Goal: Task Accomplishment & Management: Complete application form

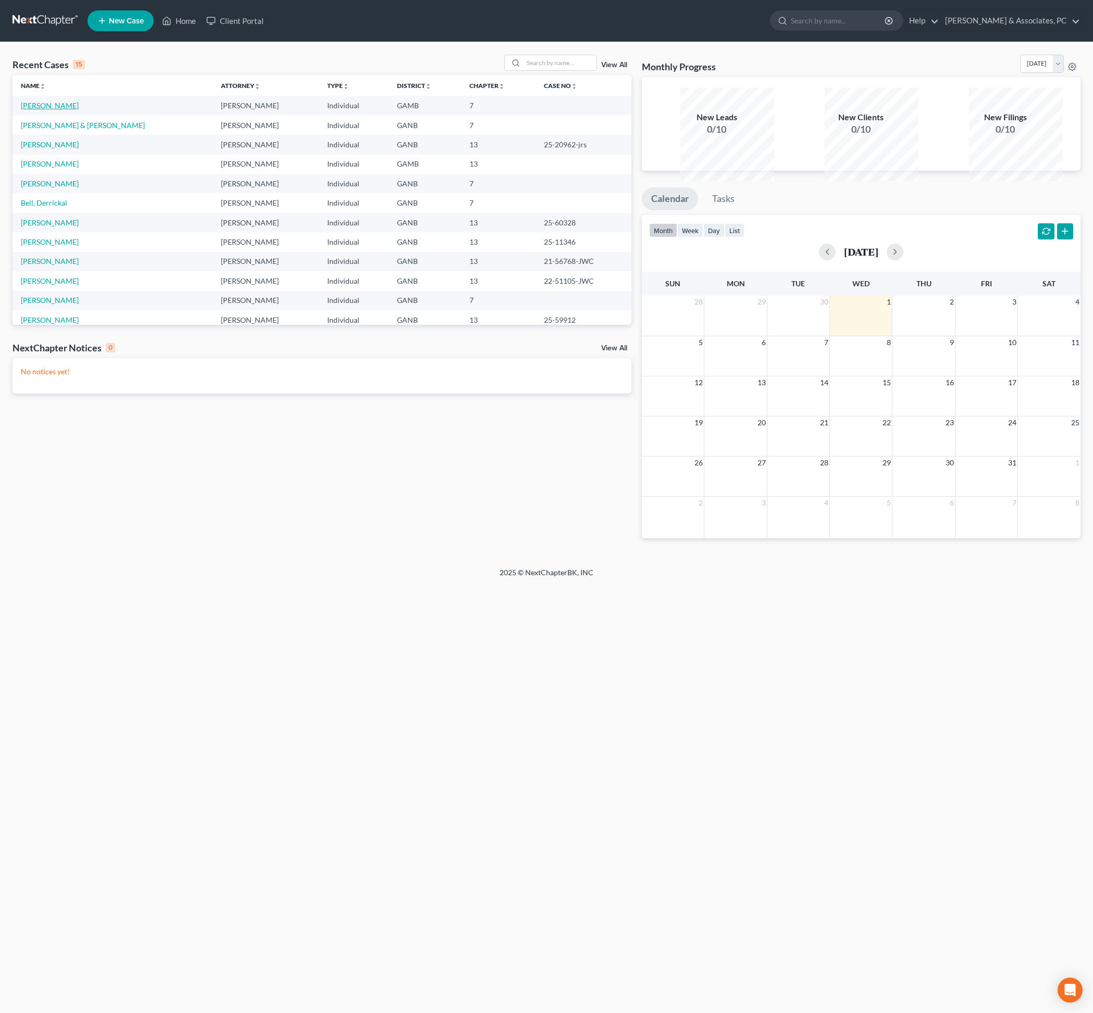
click at [79, 110] on link "[PERSON_NAME]" at bounding box center [50, 105] width 58 height 9
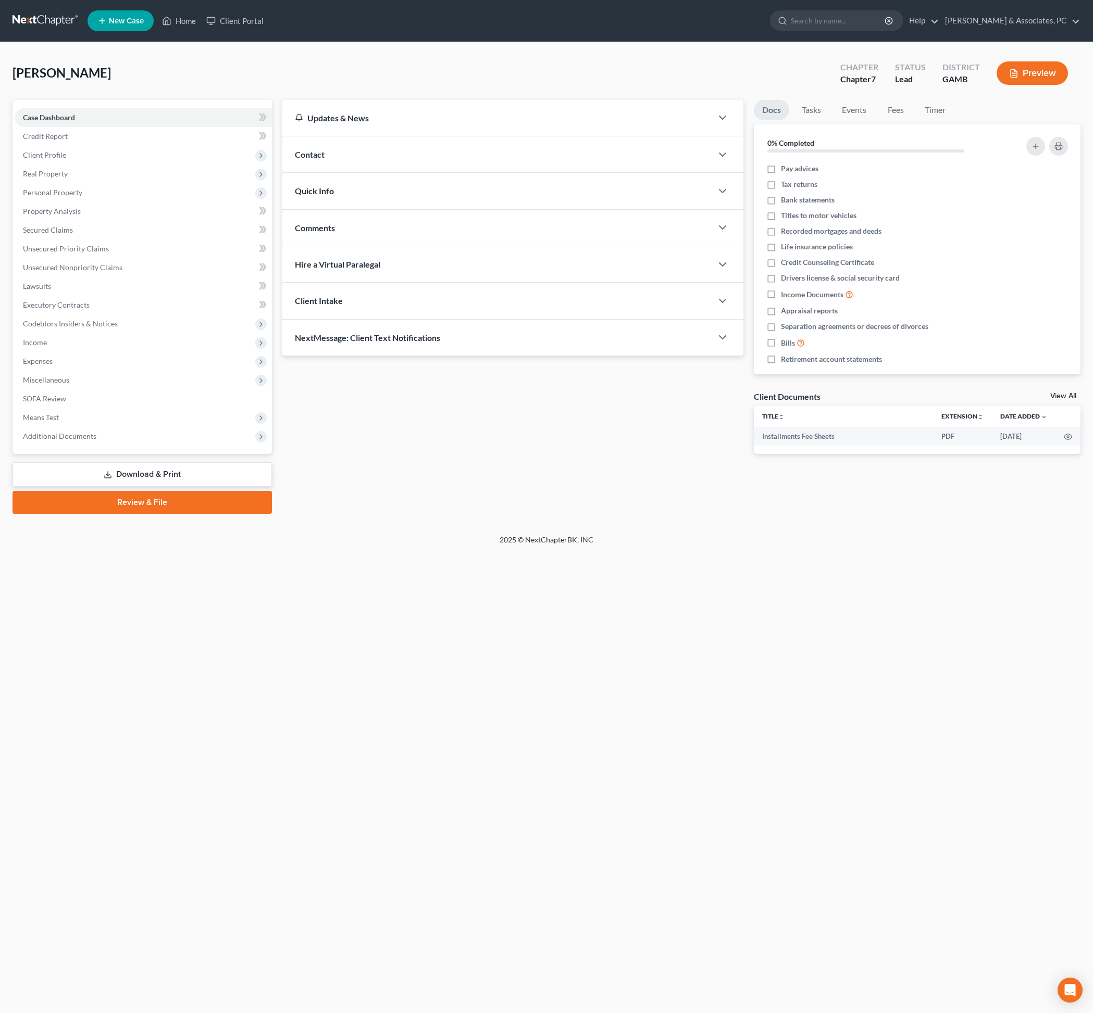
click at [428, 679] on div "Home New Case Client Portal [PERSON_NAME] & Associates, PC [PERSON_NAME][EMAIL_…" at bounding box center [546, 506] width 1093 height 1013
click at [475, 685] on div "Home New Case Client Portal [PERSON_NAME] & Associates, PC [PERSON_NAME][EMAIL_…" at bounding box center [546, 506] width 1093 height 1013
click at [73, 234] on span "Secured Claims" at bounding box center [48, 229] width 50 height 9
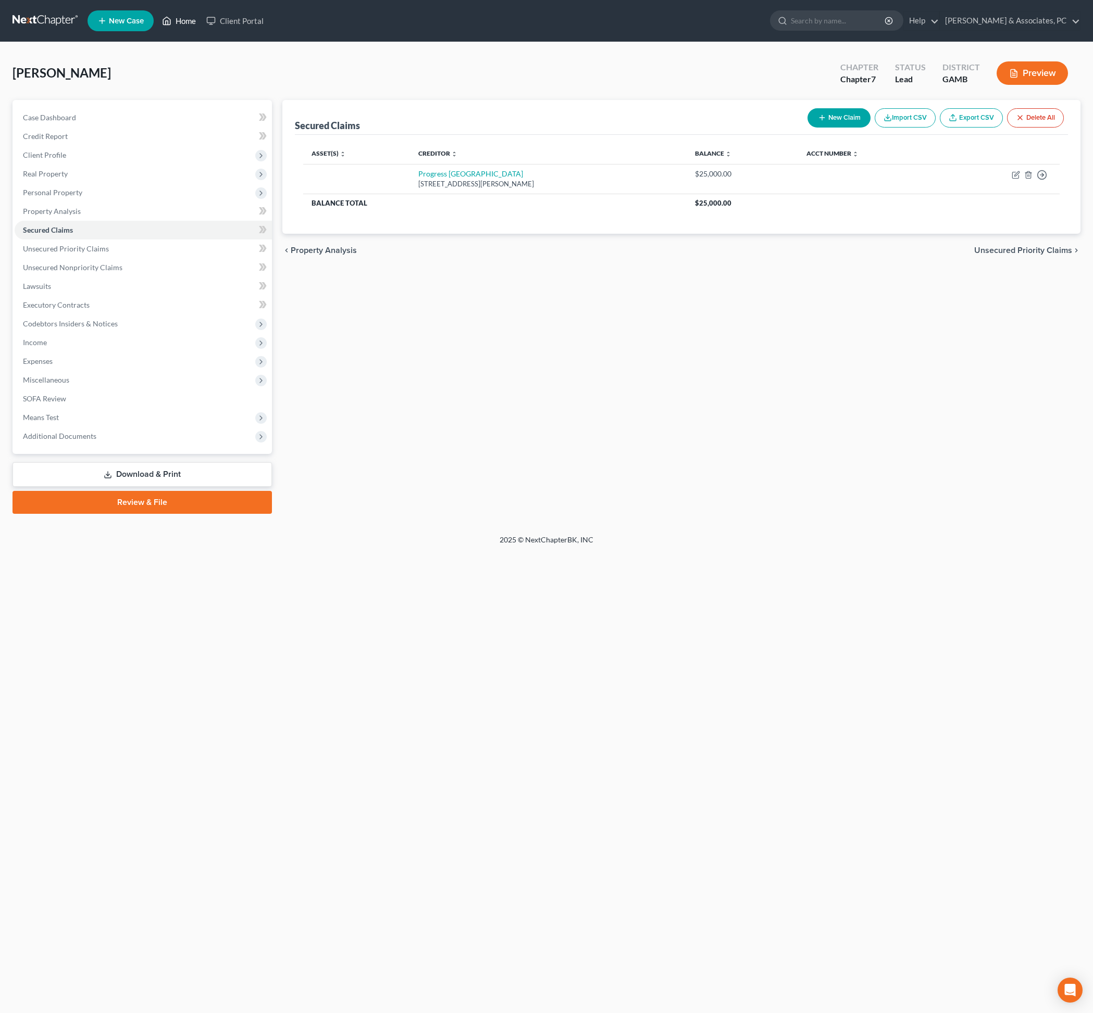
click at [201, 23] on link "Home" at bounding box center [179, 20] width 44 height 19
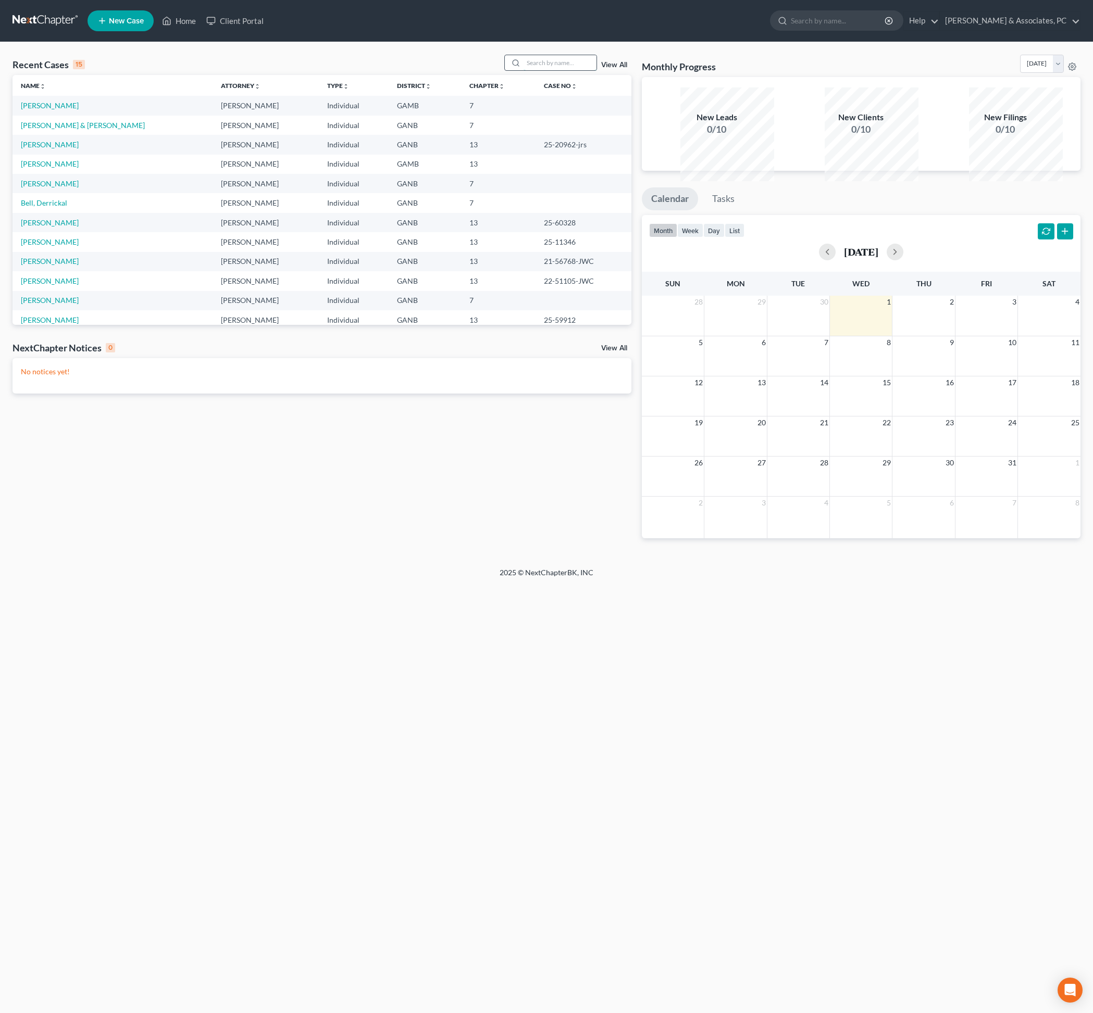
click at [523, 70] on input "search" at bounding box center [559, 62] width 73 height 15
click at [71, 130] on link "[PERSON_NAME] & [PERSON_NAME]" at bounding box center [83, 125] width 124 height 9
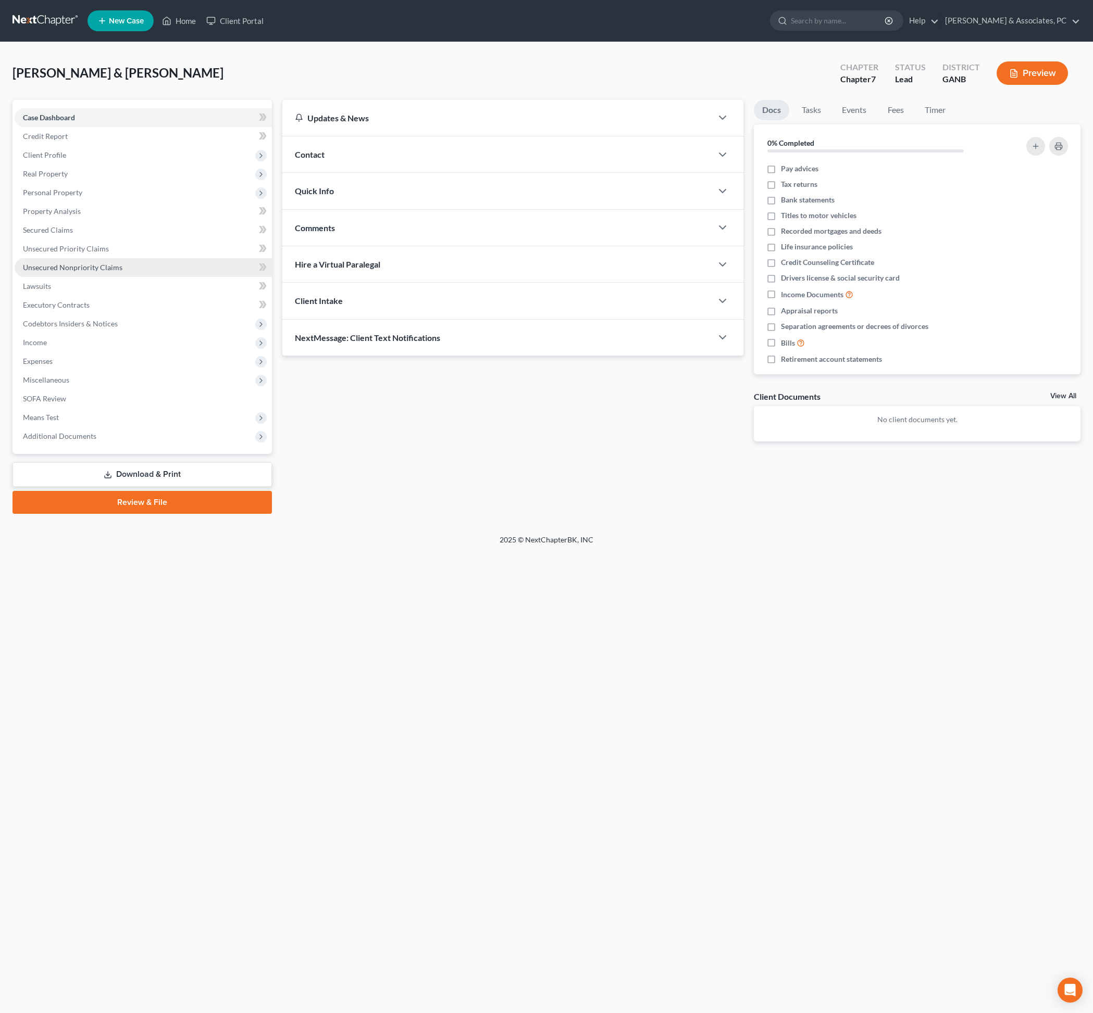
click at [66, 272] on span "Unsecured Nonpriority Claims" at bounding box center [72, 267] width 99 height 9
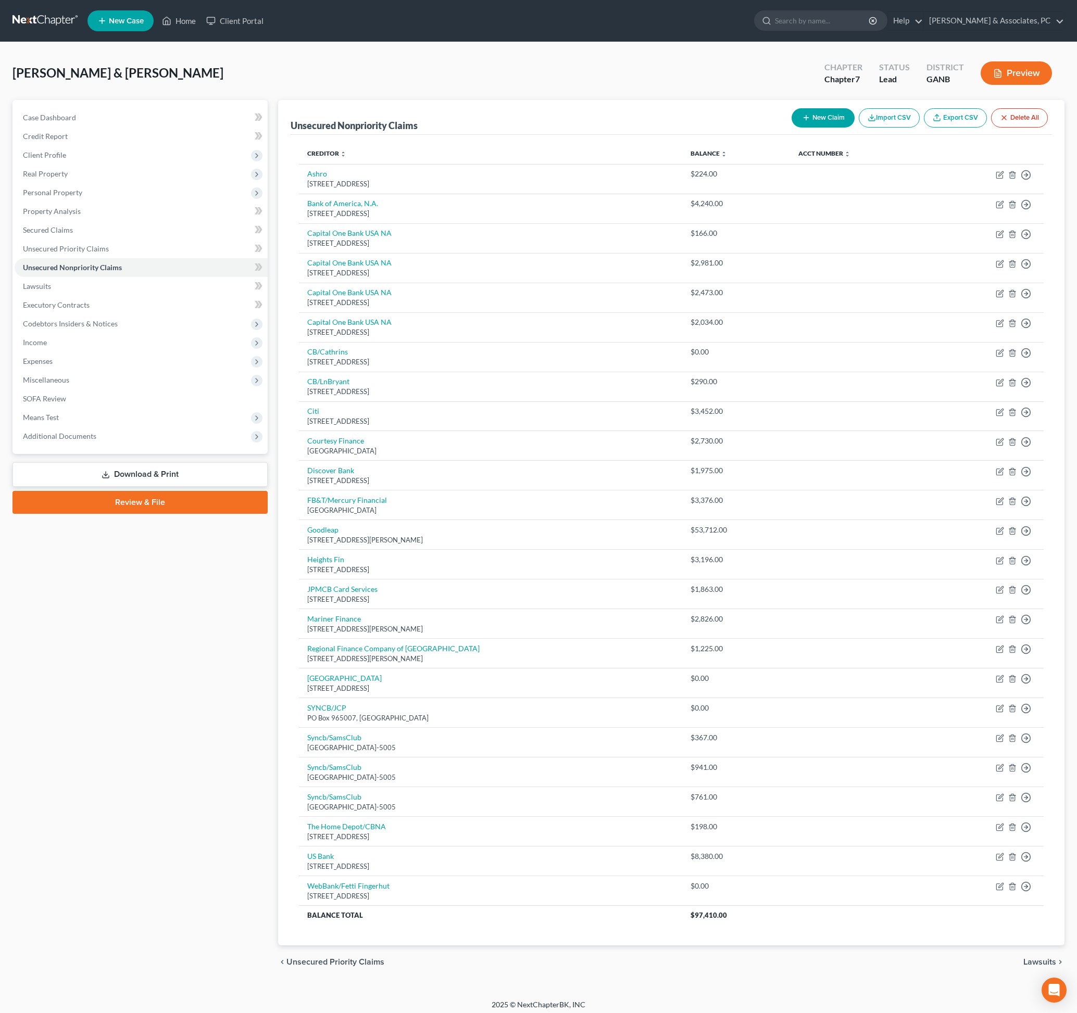
click at [792, 128] on button "New Claim" at bounding box center [823, 117] width 63 height 19
select select "2"
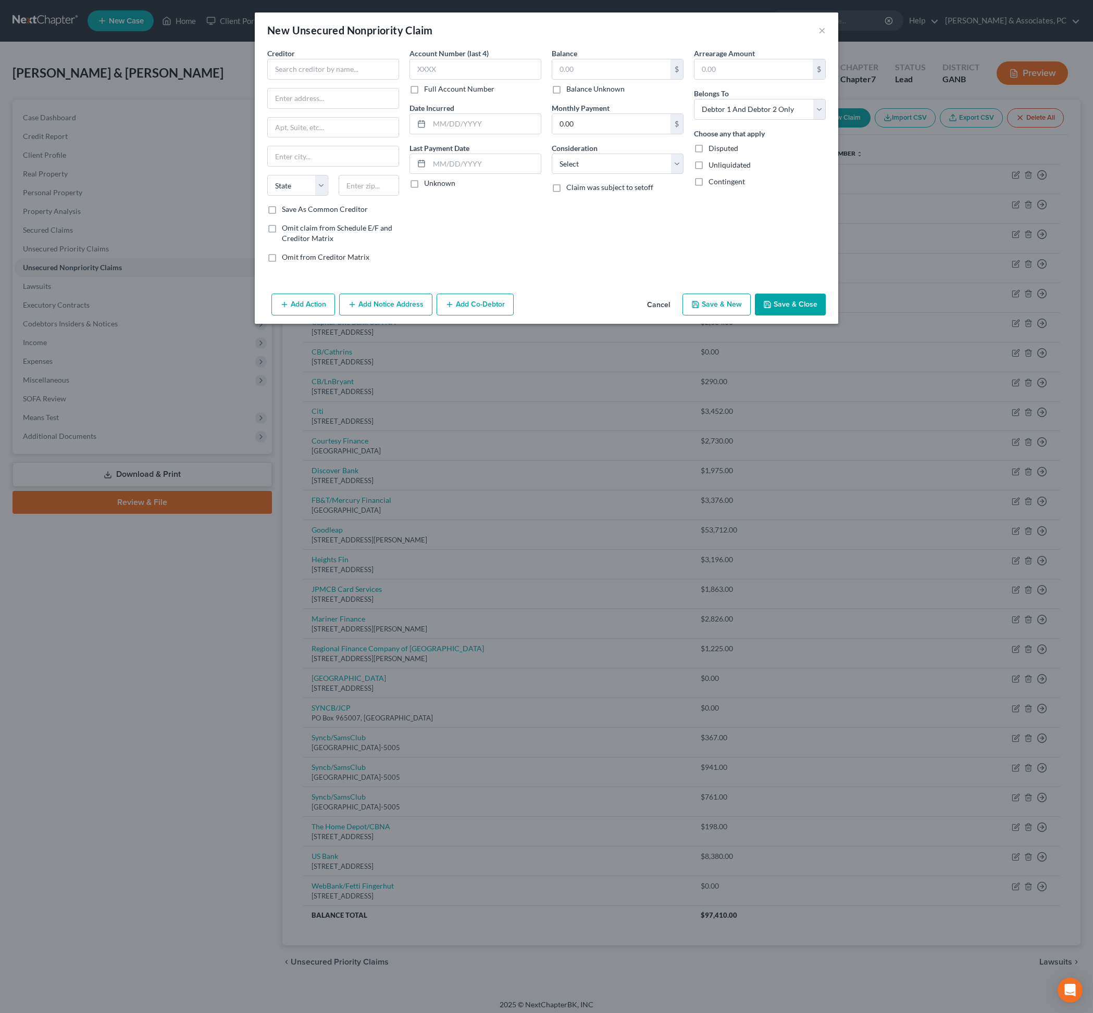
click at [292, 97] on div "Creditor * State [US_STATE] AK AR AZ CA CO [GEOGRAPHIC_DATA] DE DC [GEOGRAPHIC_…" at bounding box center [333, 126] width 132 height 156
click at [289, 77] on input "text" at bounding box center [333, 69] width 132 height 21
type input "Arrow Exterminators, Inc."
type input "[STREET_ADDRESS]"
type input "30350"
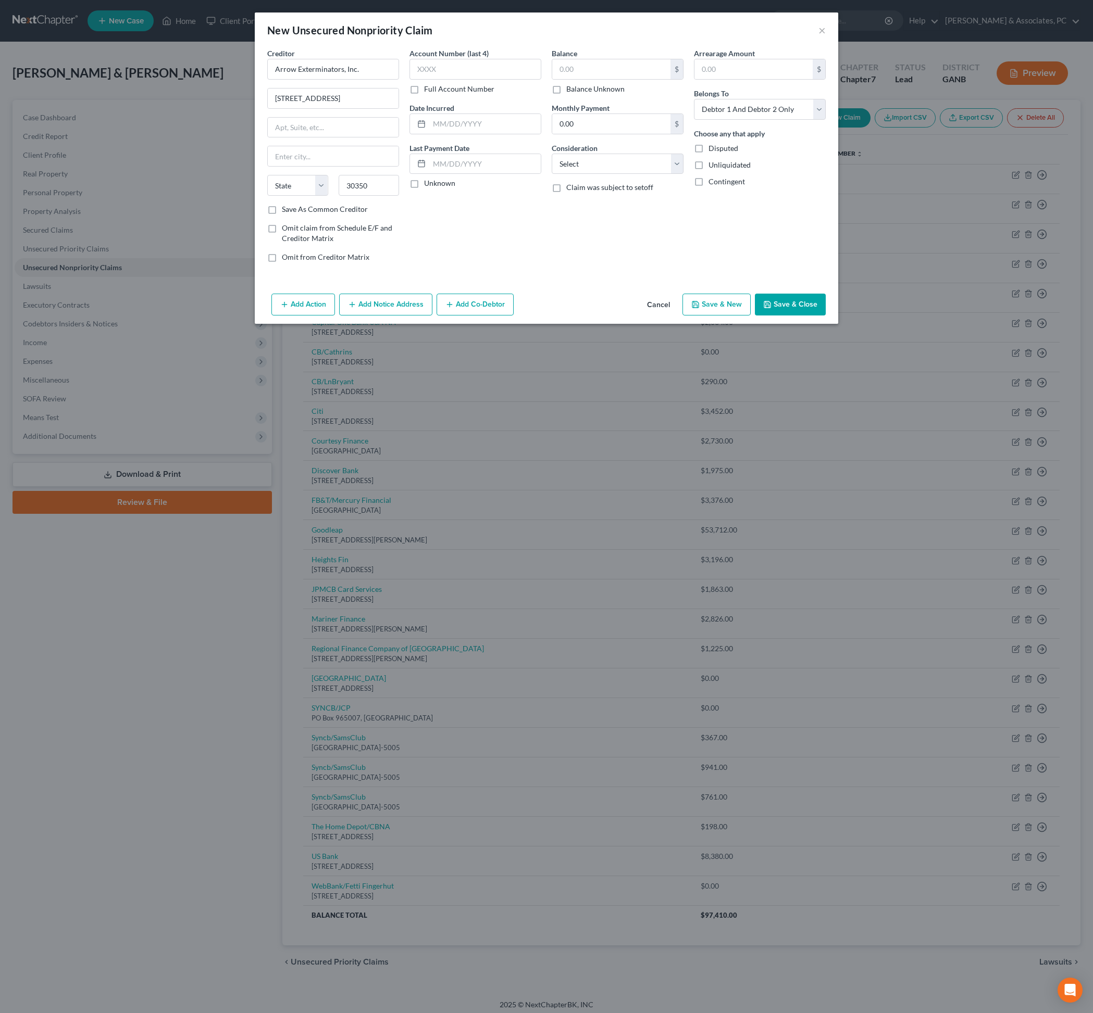
type input "[GEOGRAPHIC_DATA]"
select select "10"
click at [566, 271] on div "Balance $ Balance Unknown Balance Undetermined $ Balance Unknown Monthly Paymen…" at bounding box center [617, 159] width 142 height 223
click at [305, 215] on label "Save As Common Creditor" at bounding box center [325, 209] width 86 height 10
click at [293, 211] on input "Save As Common Creditor" at bounding box center [289, 207] width 7 height 7
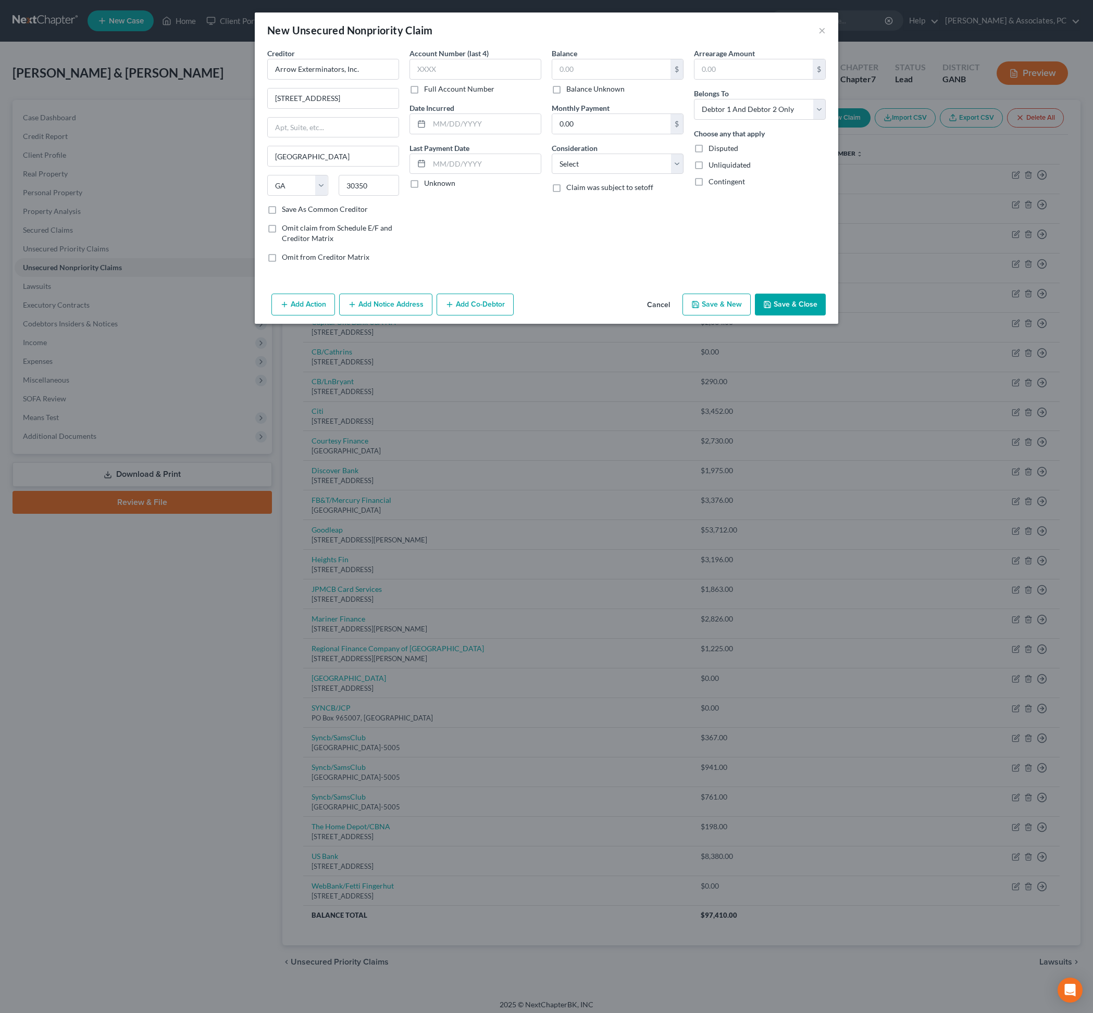
checkbox input "true"
select select "14"
type input "Services"
click at [473, 134] on input "text" at bounding box center [484, 124] width 111 height 20
type input "05/25"
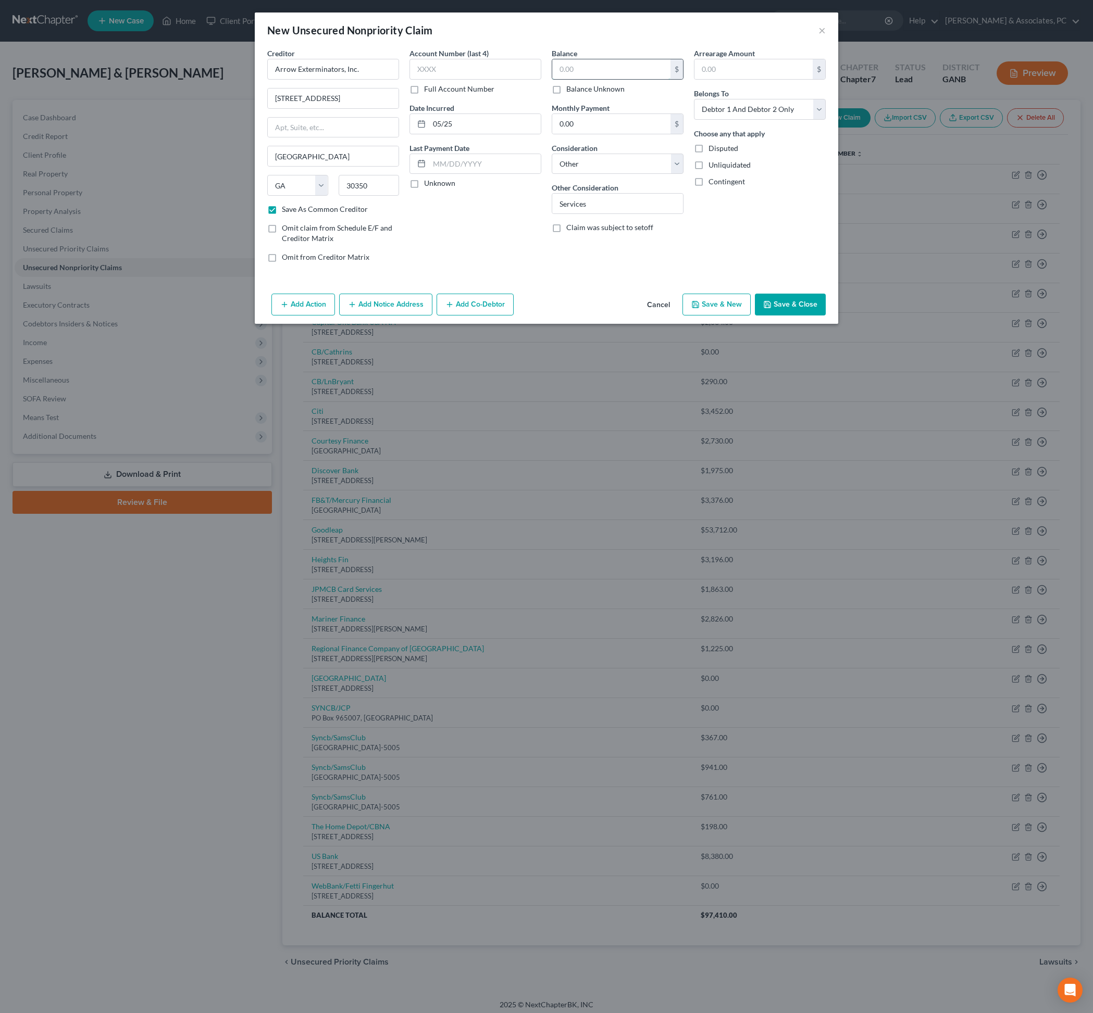
click at [624, 79] on input "text" at bounding box center [611, 69] width 118 height 20
type input "300"
click at [825, 316] on button "Save & Close" at bounding box center [790, 305] width 71 height 22
checkbox input "false"
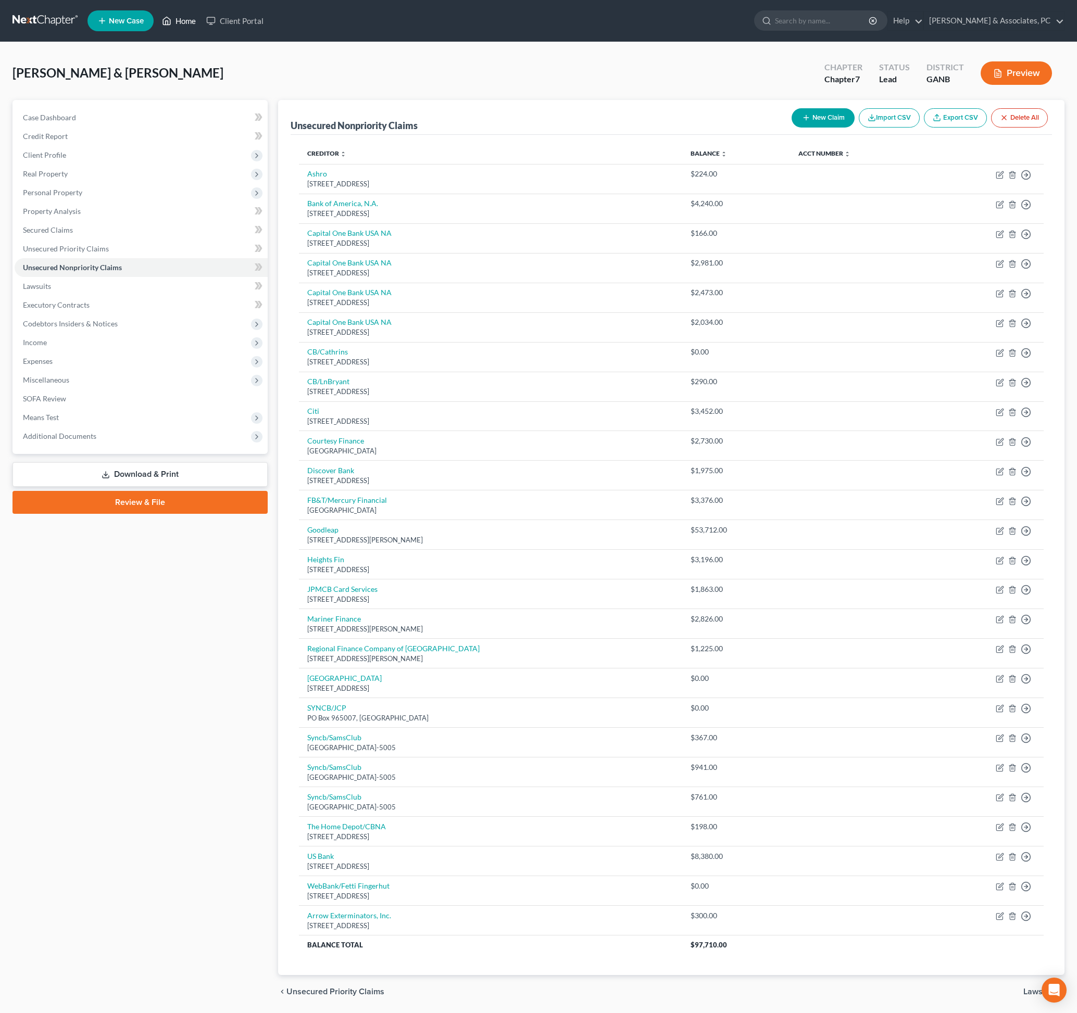
click at [201, 26] on link "Home" at bounding box center [179, 20] width 44 height 19
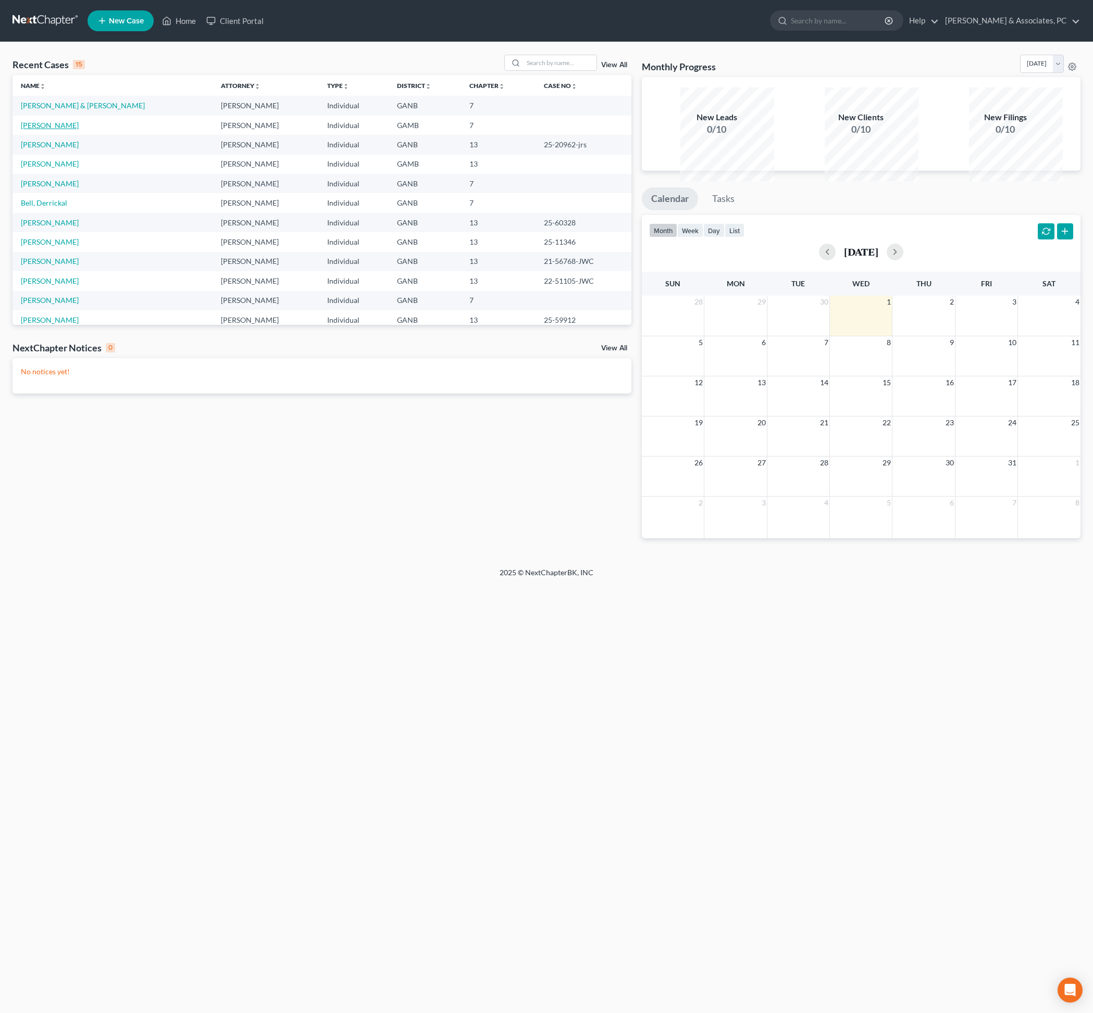
click at [61, 130] on link "[PERSON_NAME]" at bounding box center [50, 125] width 58 height 9
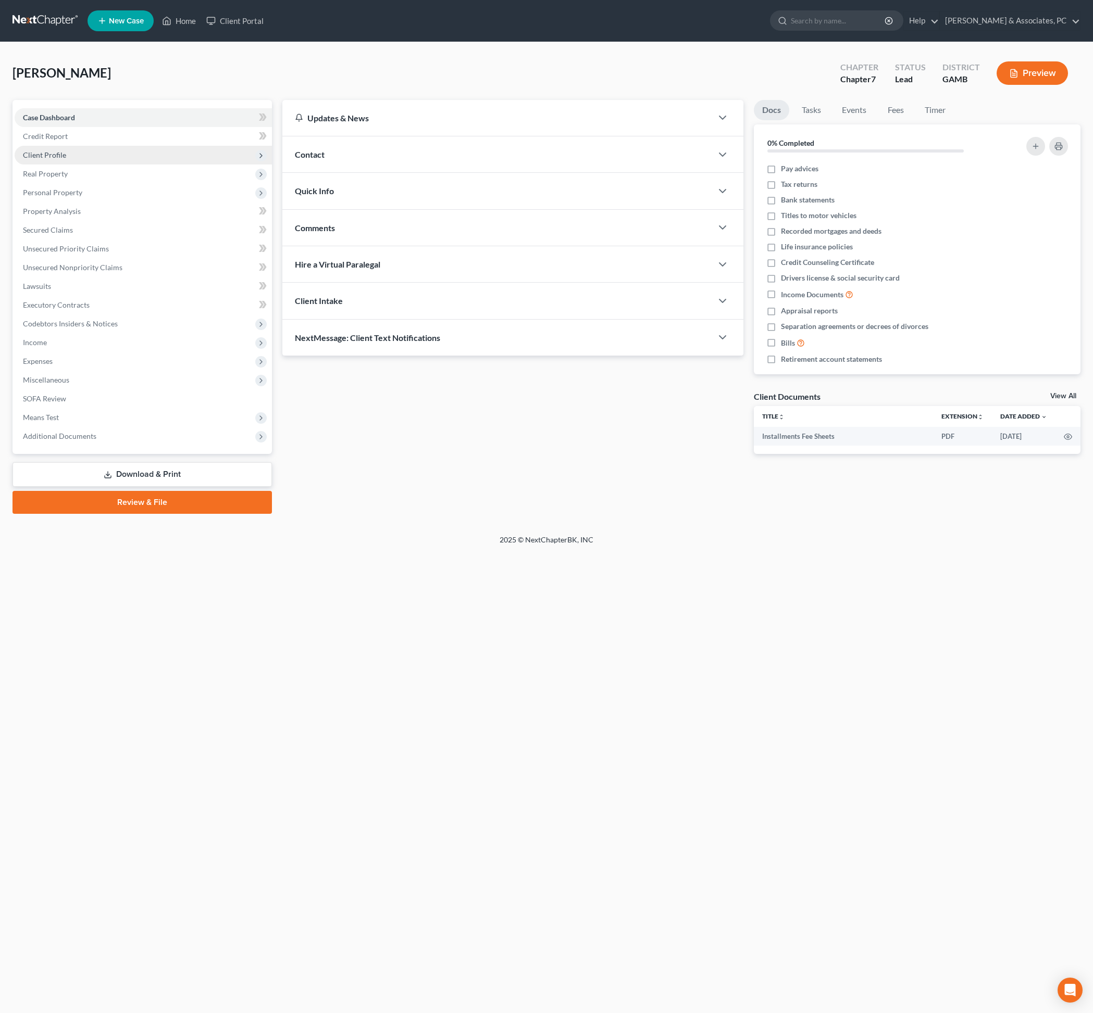
click at [53, 159] on span "Client Profile" at bounding box center [44, 155] width 43 height 9
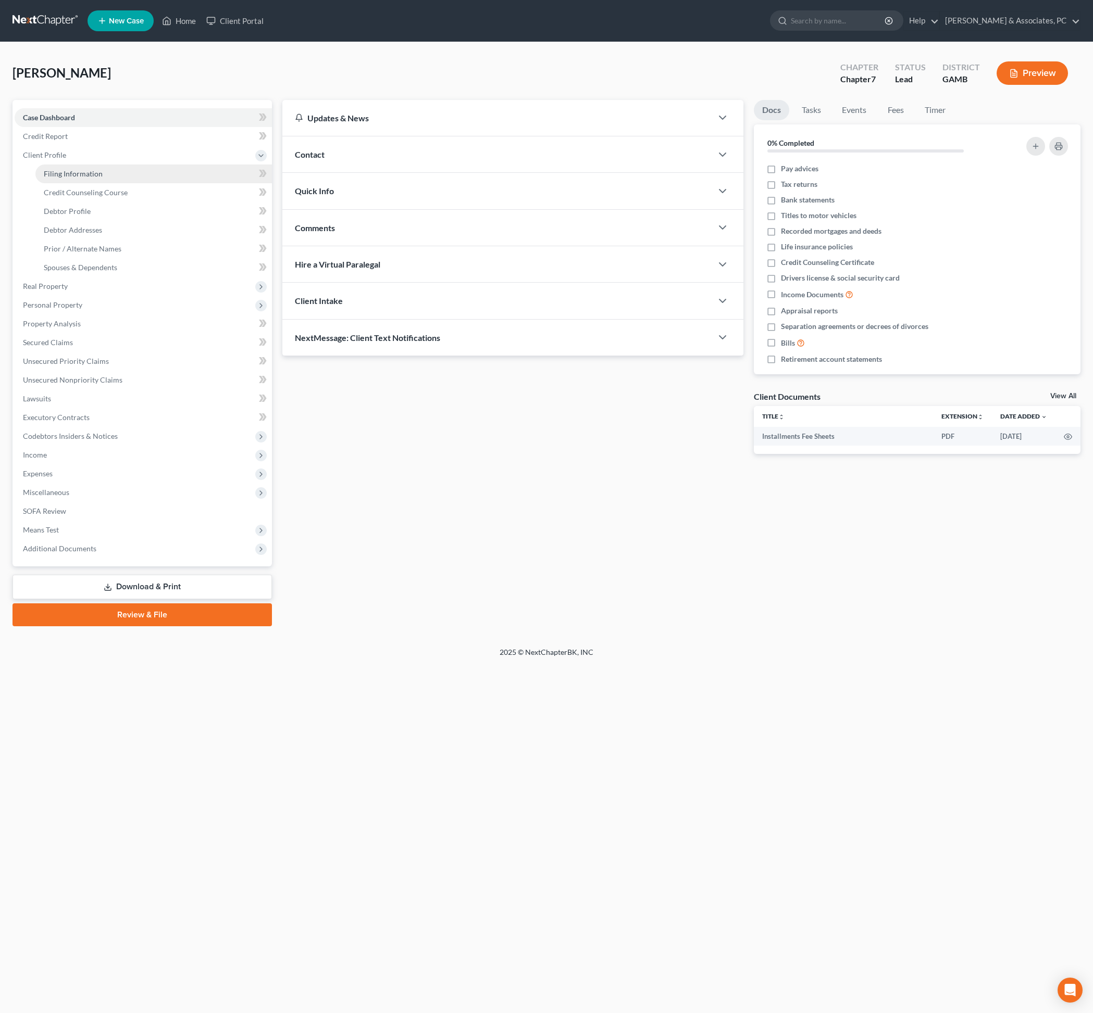
click at [61, 178] on span "Filing Information" at bounding box center [73, 173] width 59 height 9
select select "1"
select select "0"
select select "18"
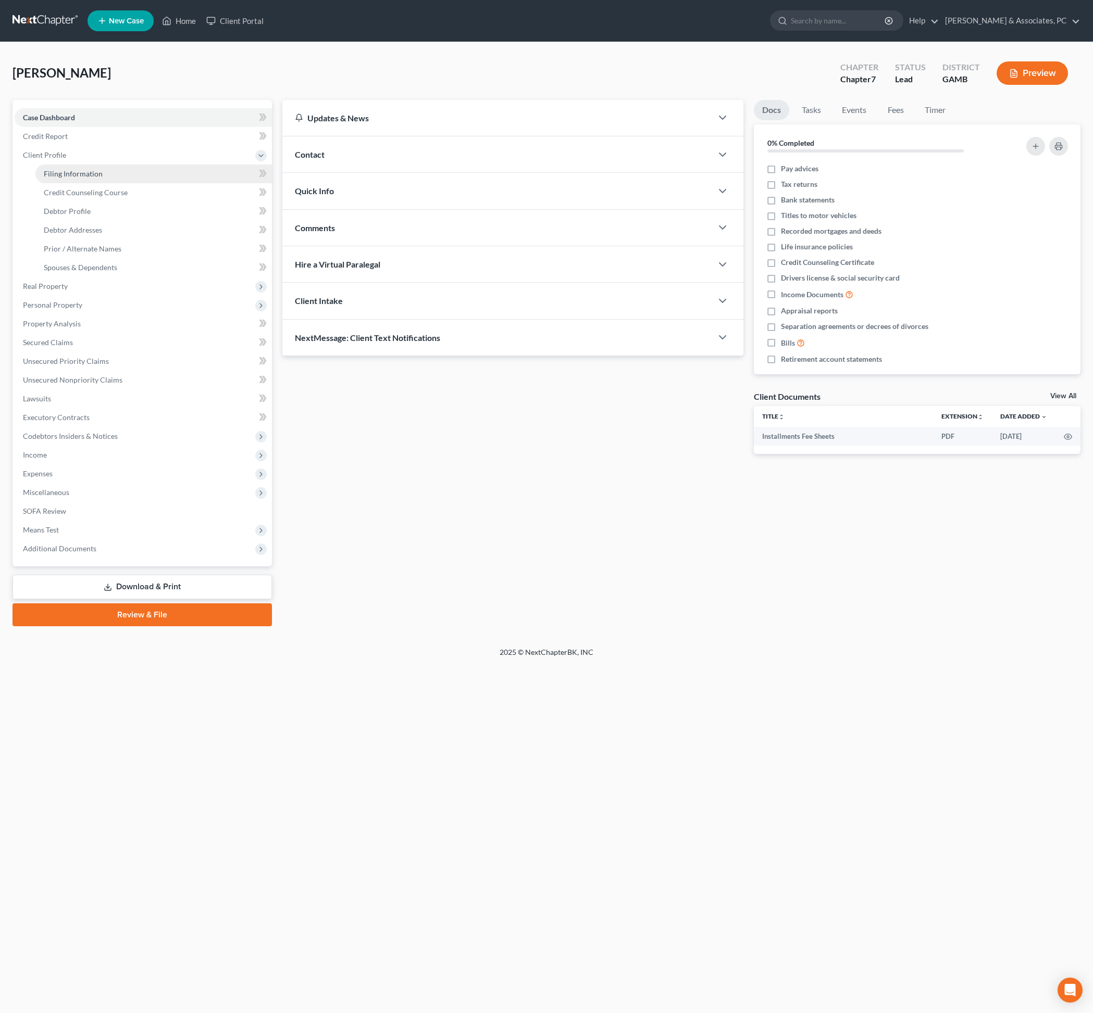
select select "10"
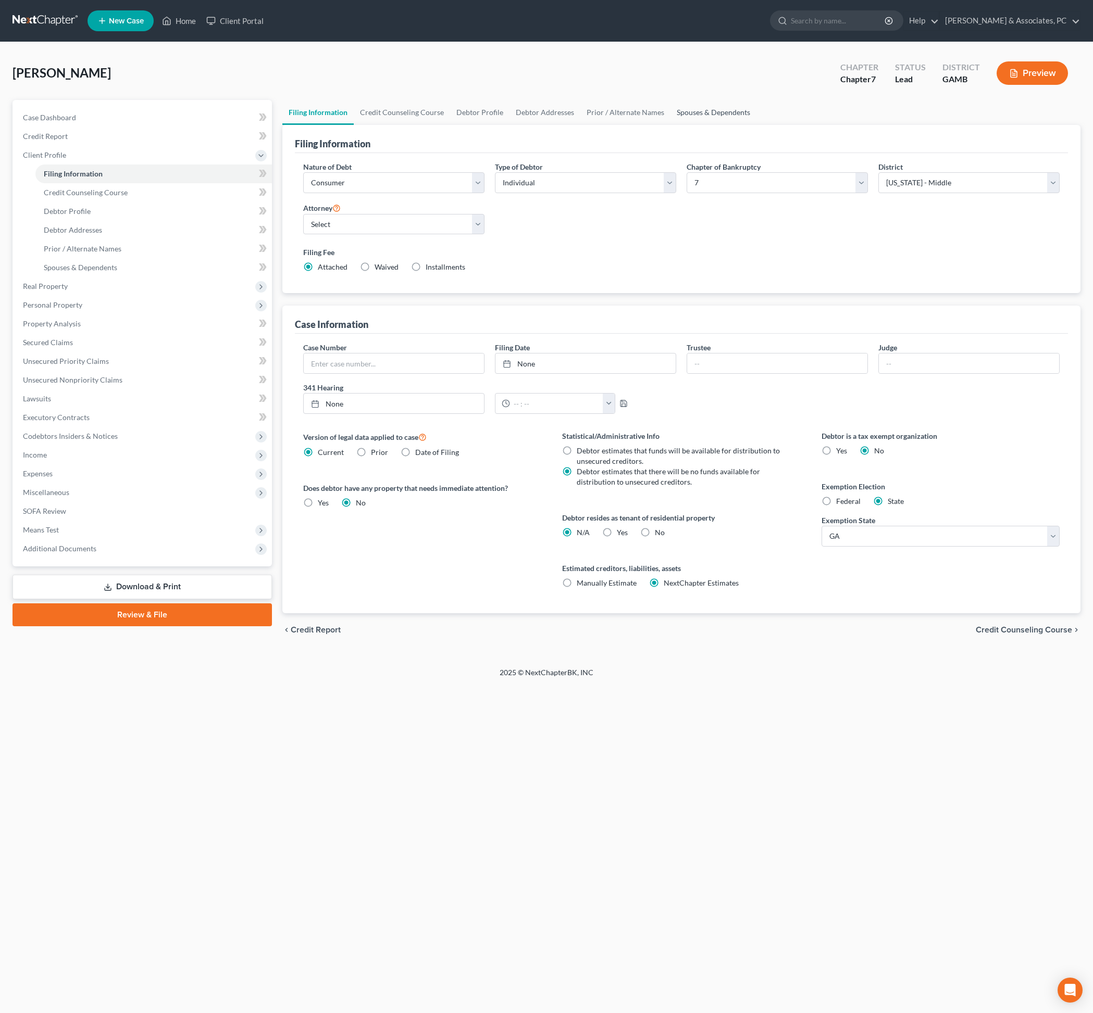
click at [756, 122] on link "Spouses & Dependents" at bounding box center [713, 112] width 86 height 25
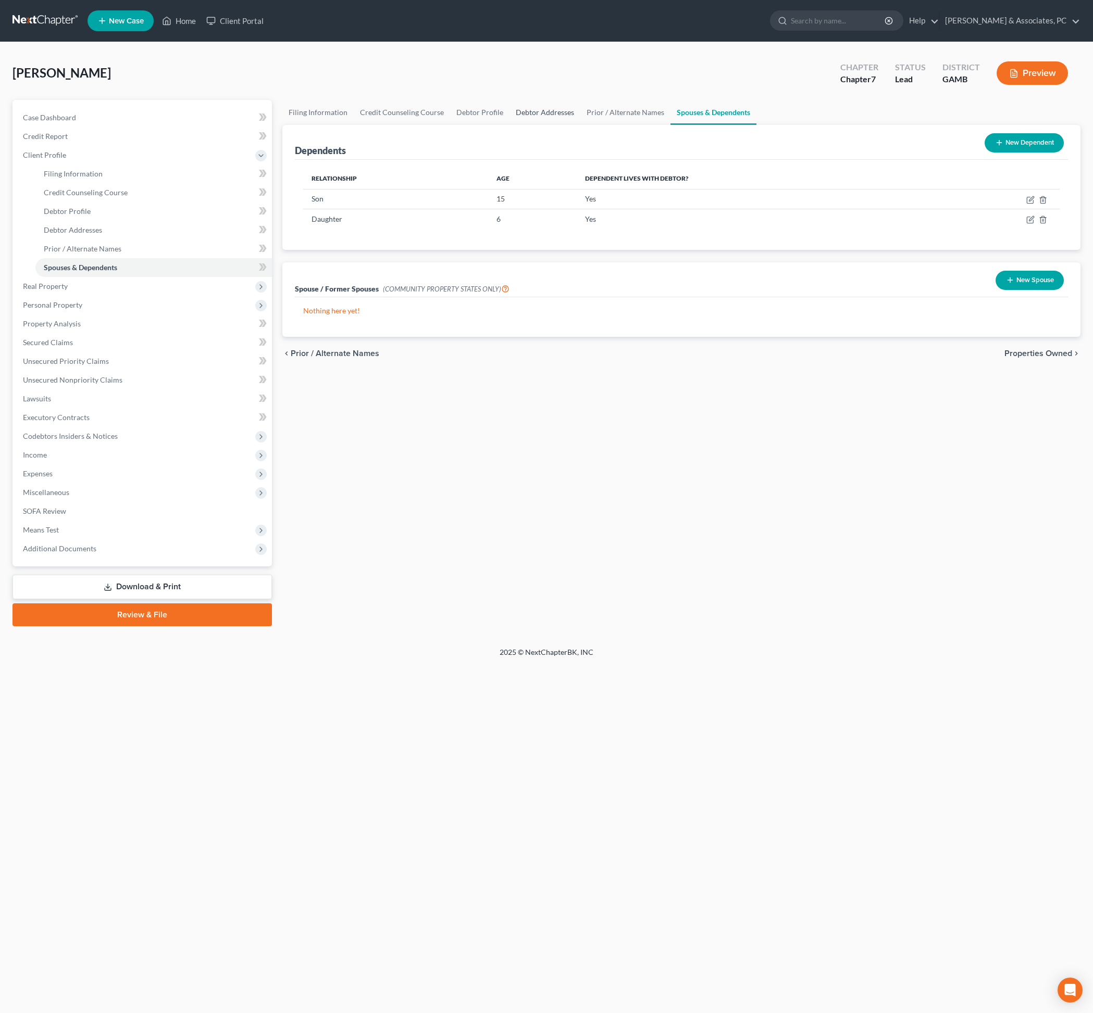
click at [580, 121] on link "Debtor Addresses" at bounding box center [544, 112] width 71 height 25
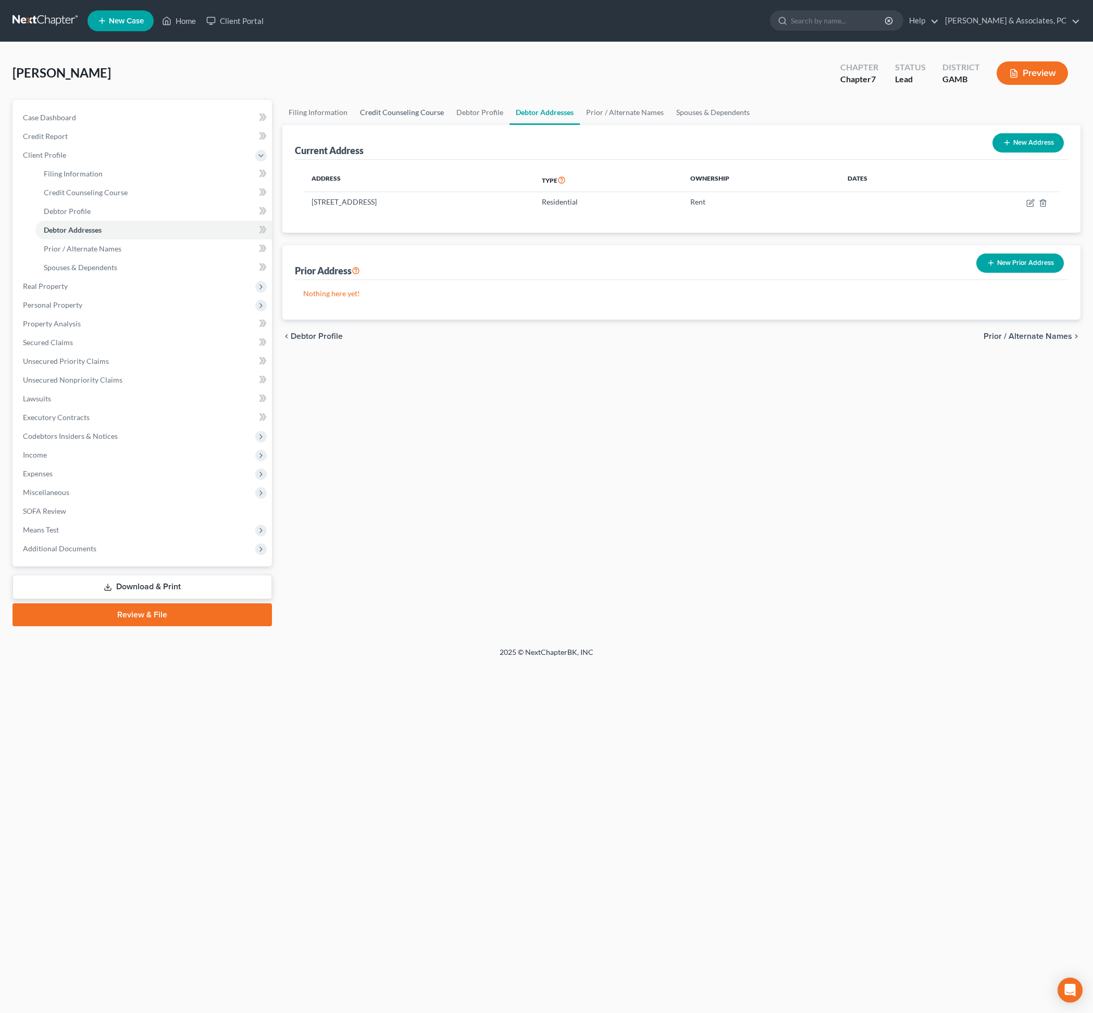
click at [410, 121] on link "Credit Counseling Course" at bounding box center [402, 112] width 96 height 25
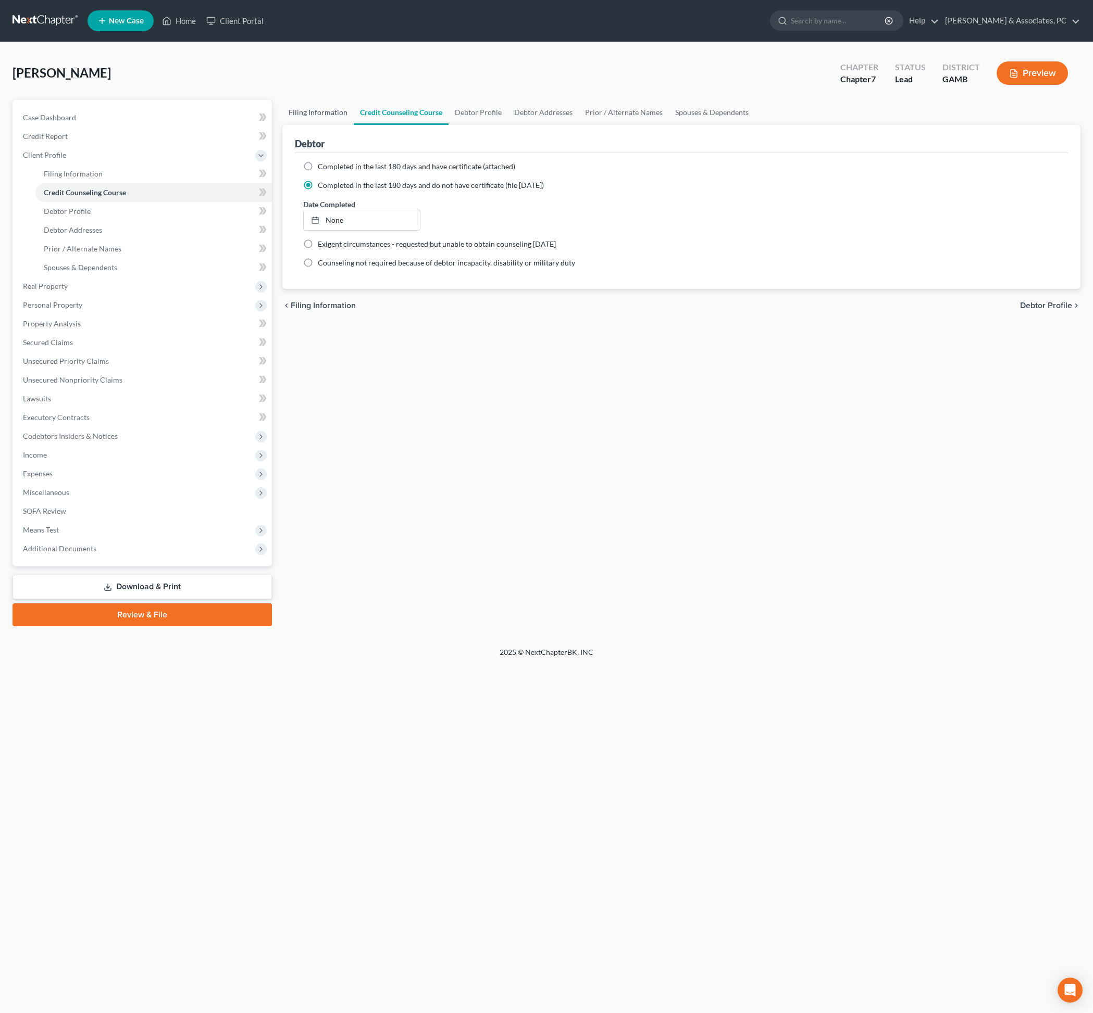
click at [327, 123] on link "Filing Information" at bounding box center [317, 112] width 71 height 25
select select "1"
select select "0"
select select "18"
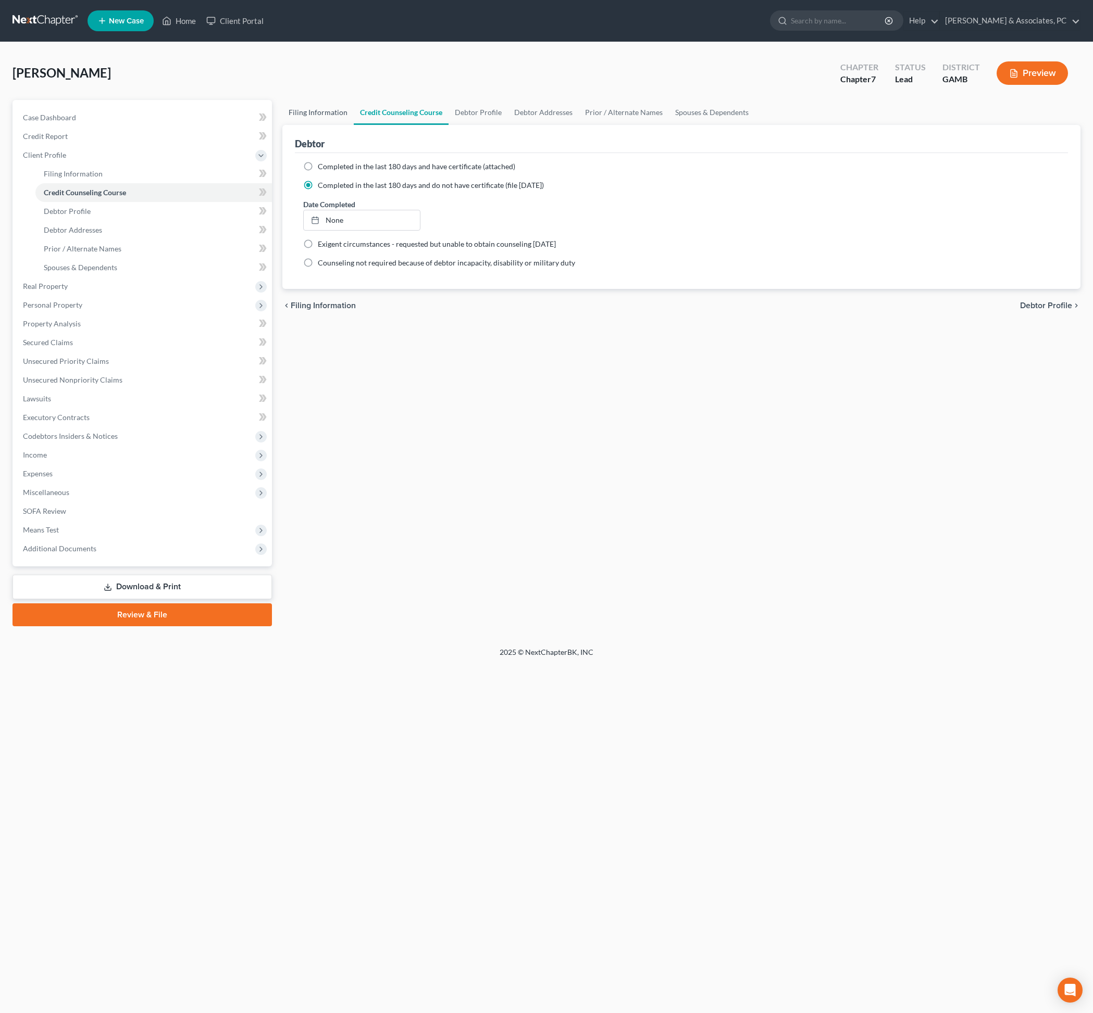
select select "0"
select select "10"
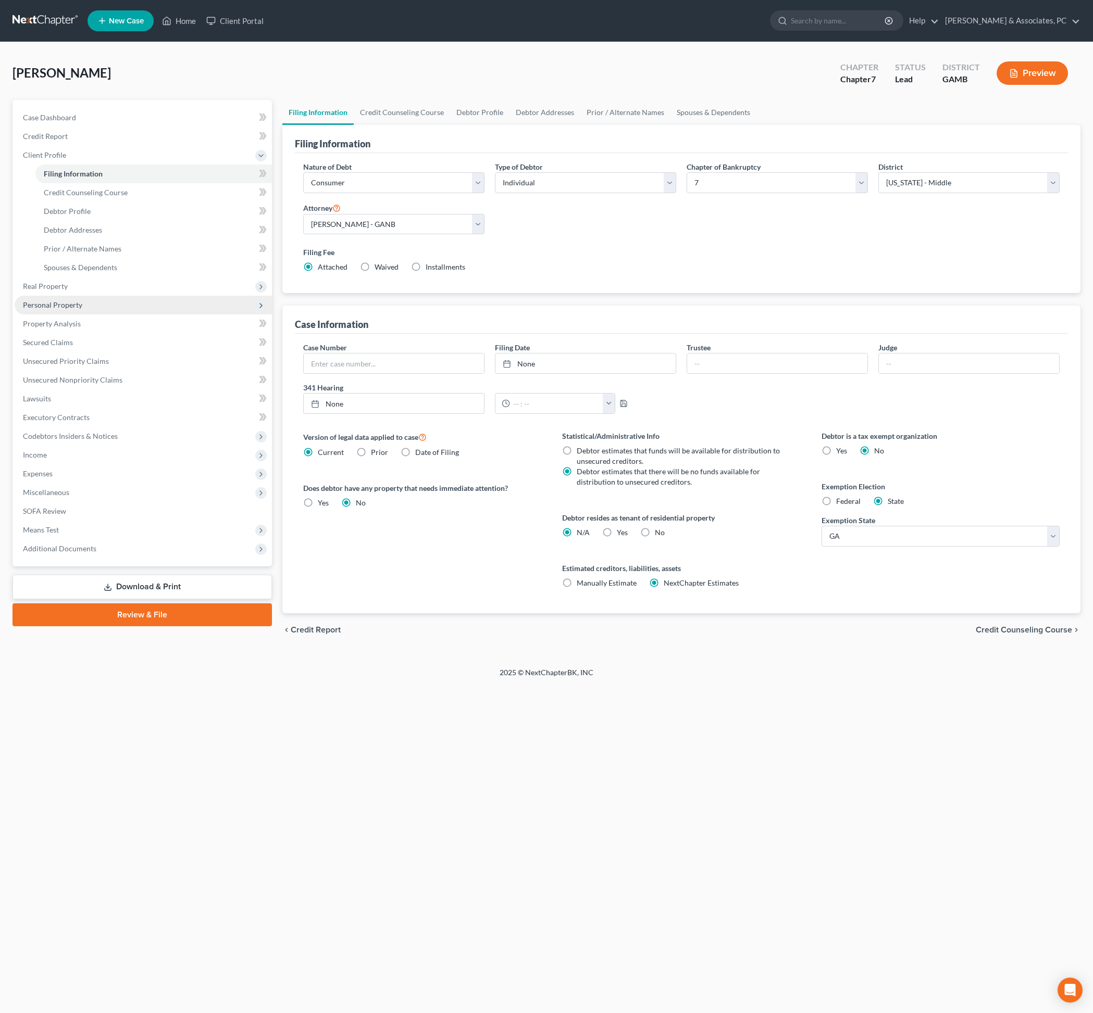
click at [66, 309] on span "Personal Property" at bounding box center [52, 304] width 59 height 9
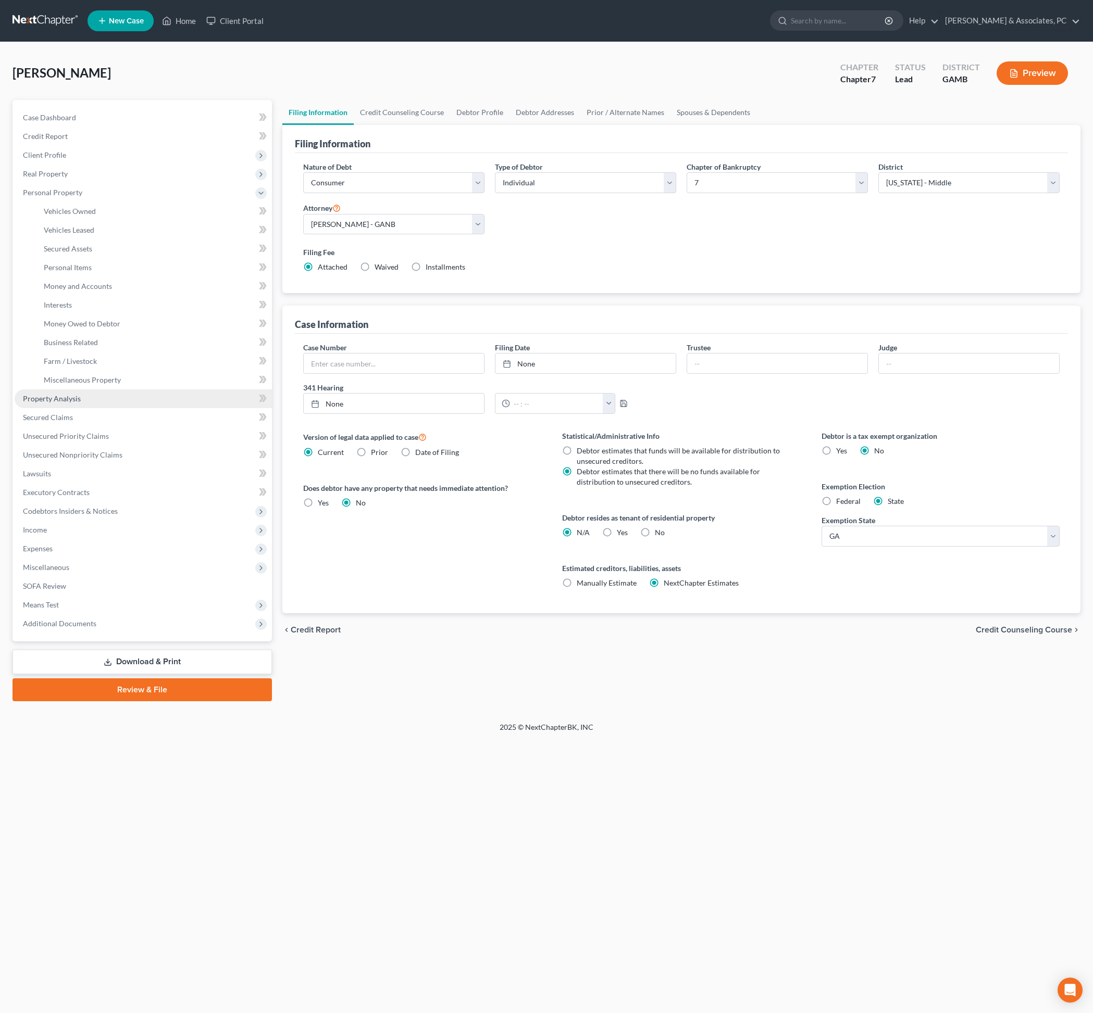
click at [78, 403] on span "Property Analysis" at bounding box center [52, 398] width 58 height 9
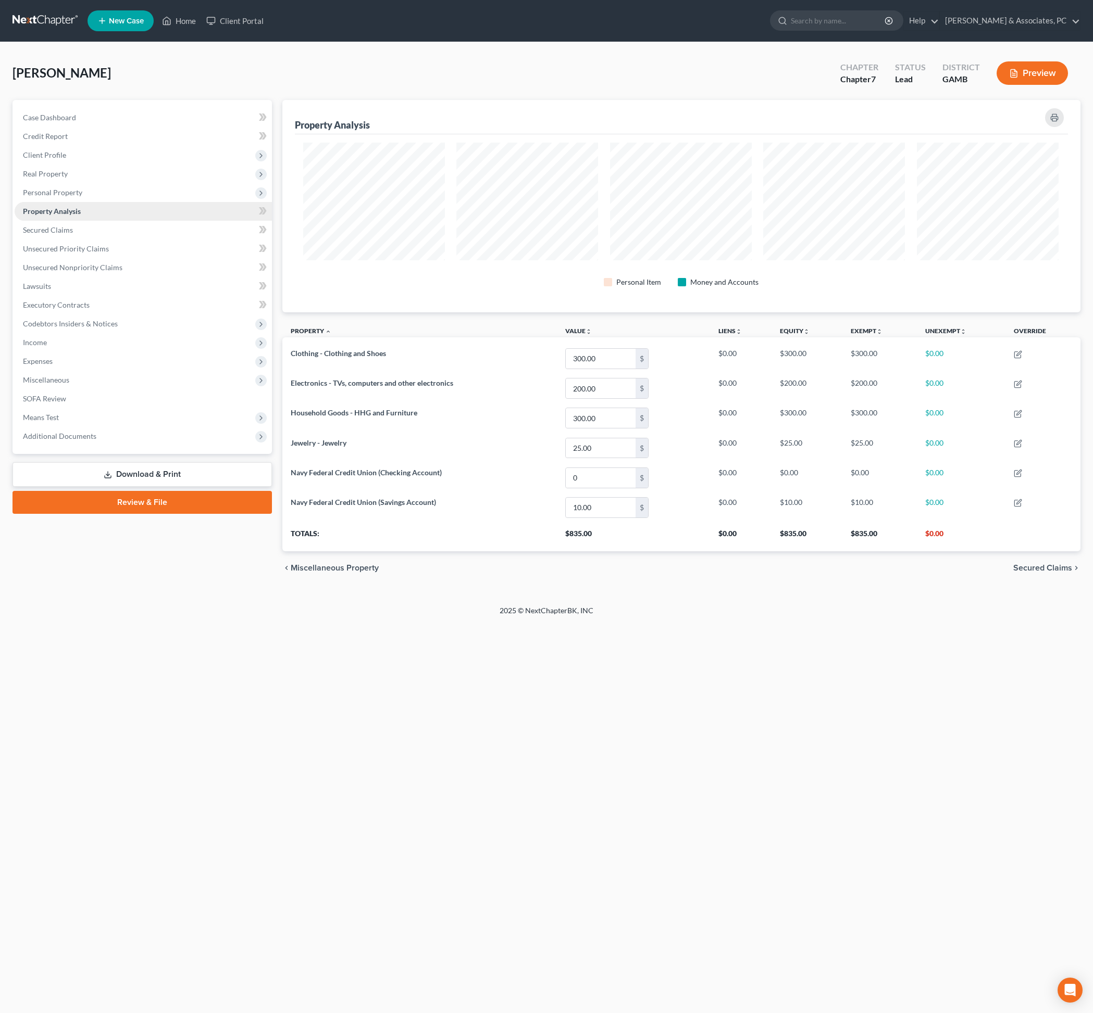
scroll to position [226, 796]
click at [47, 347] on span "Income" at bounding box center [35, 342] width 24 height 9
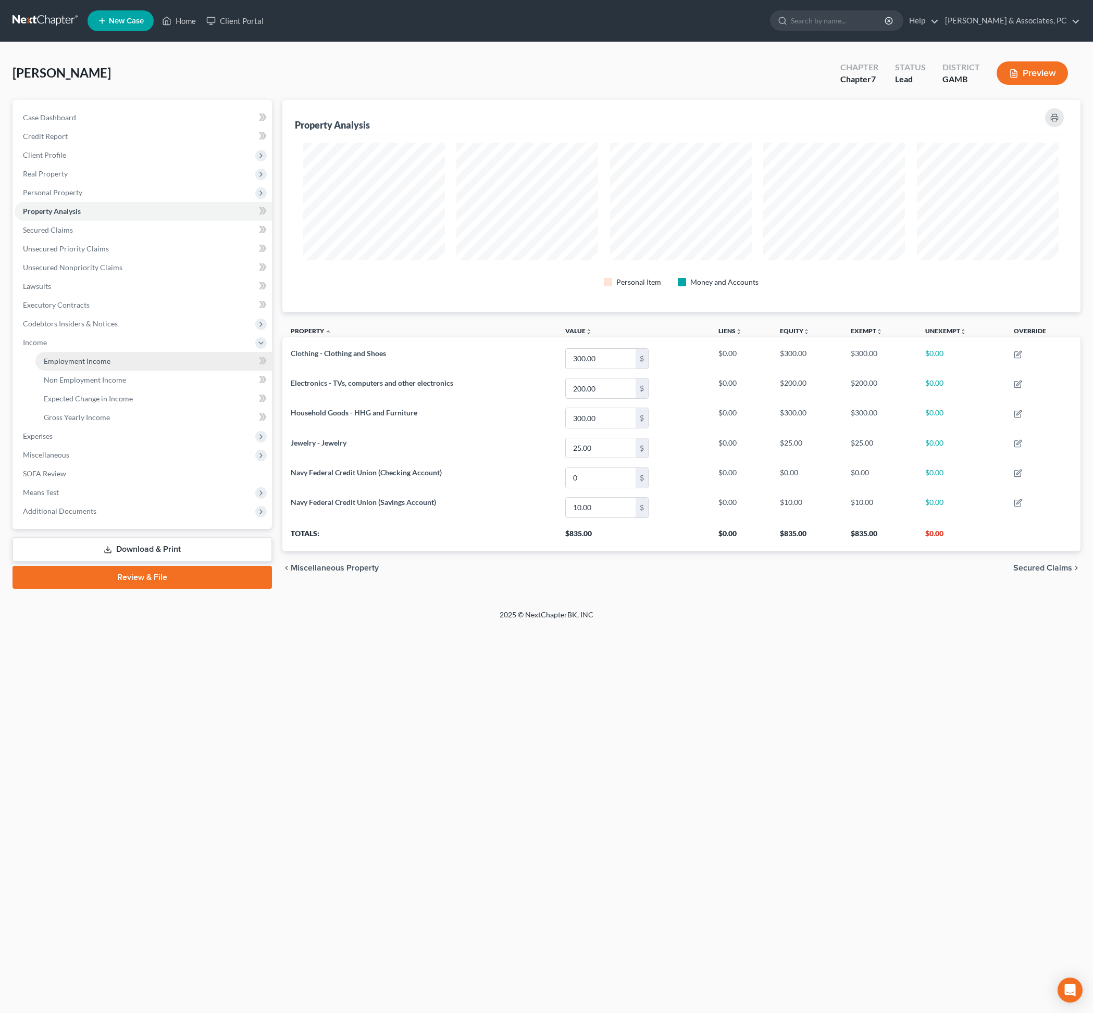
click at [77, 366] on span "Employment Income" at bounding box center [77, 361] width 67 height 9
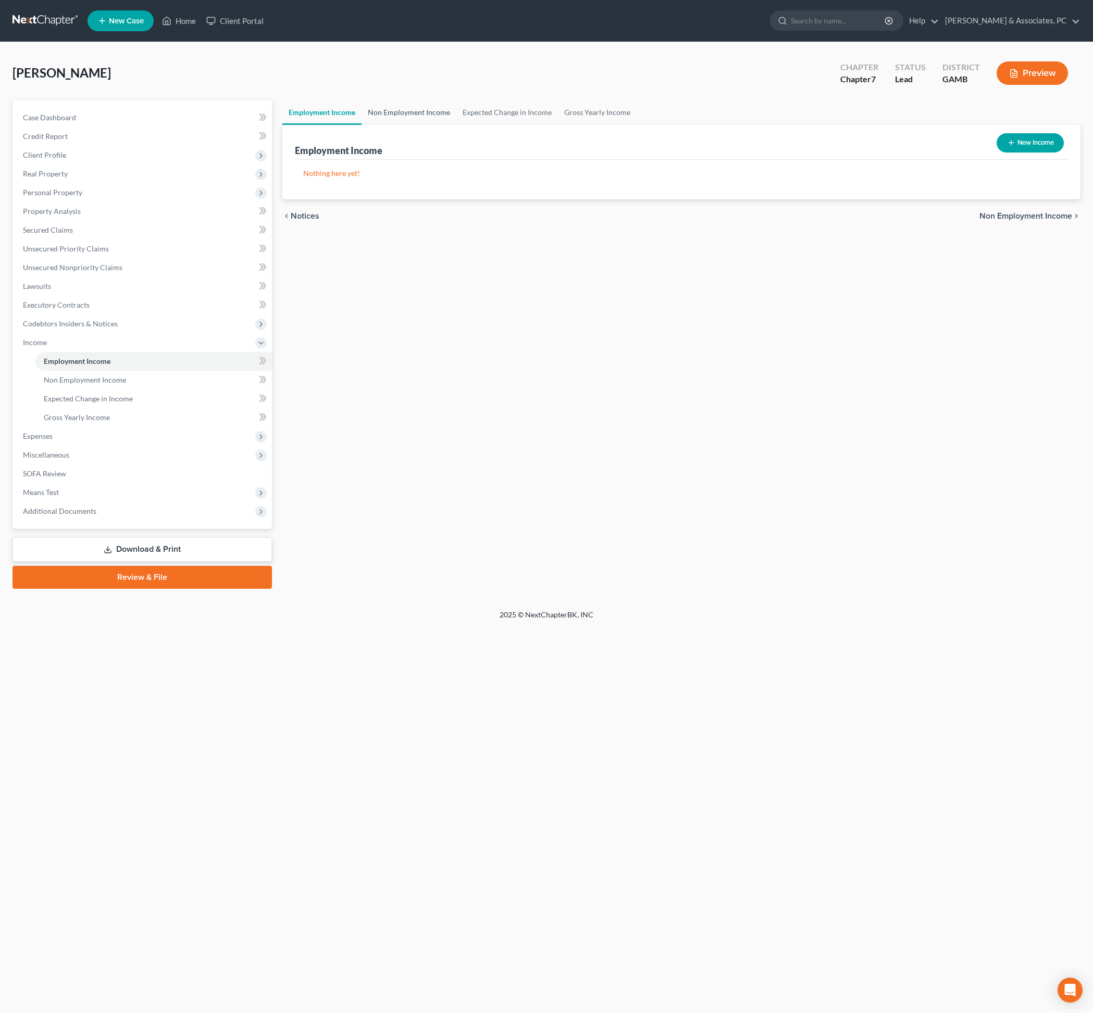
click at [456, 125] on link "Non Employment Income" at bounding box center [408, 112] width 95 height 25
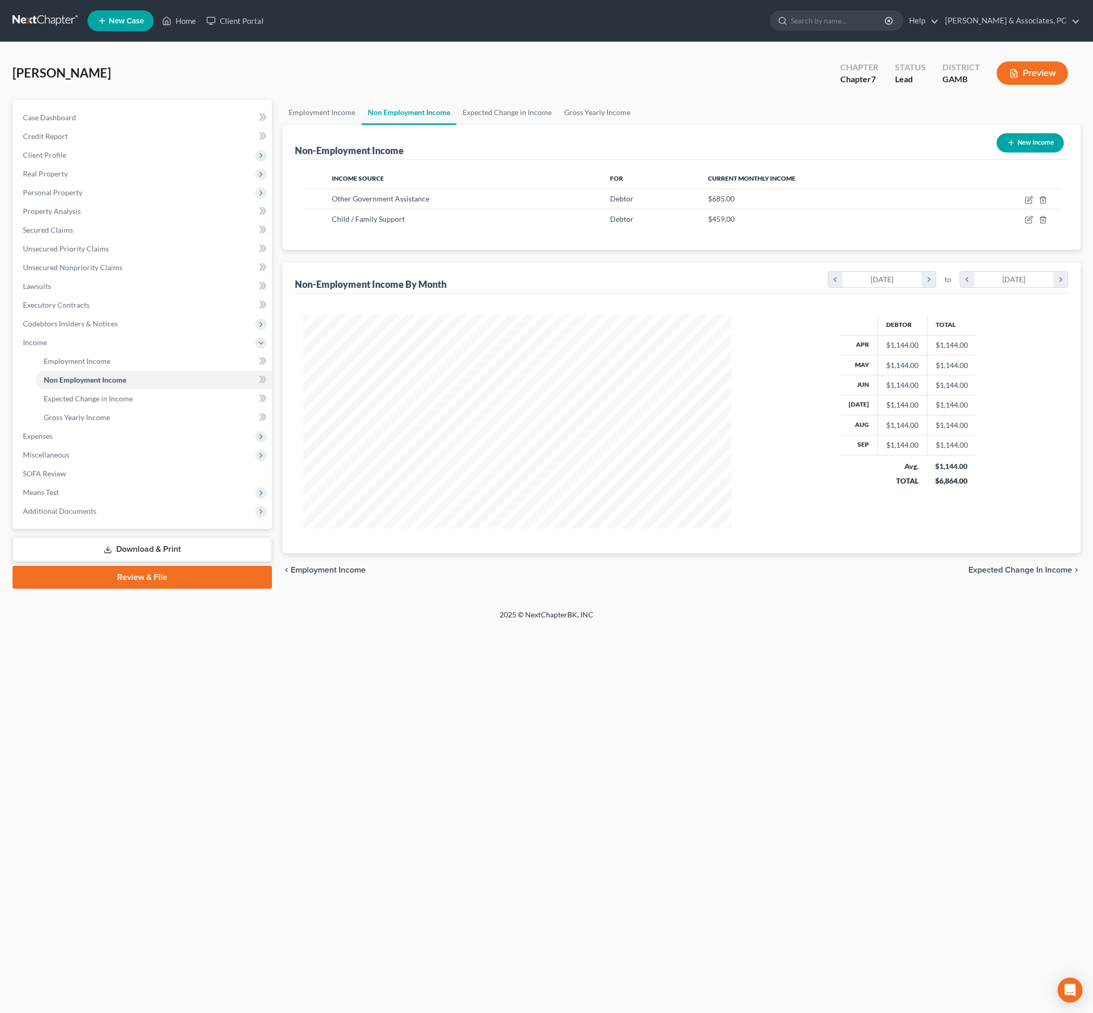
scroll to position [222, 449]
click at [551, 125] on link "Expected Change in Income" at bounding box center [507, 112] width 102 height 25
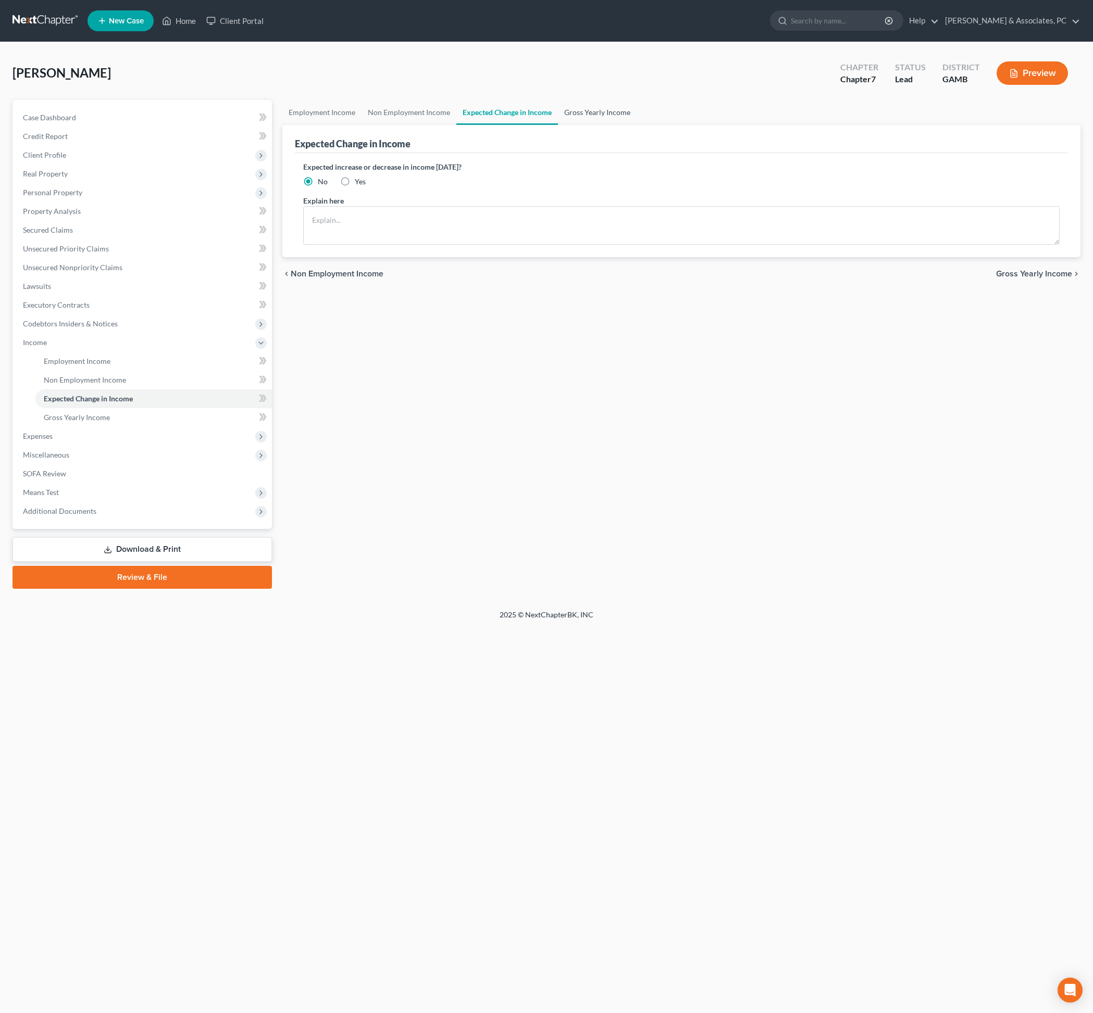
click at [636, 121] on link "Gross Yearly Income" at bounding box center [597, 112] width 79 height 25
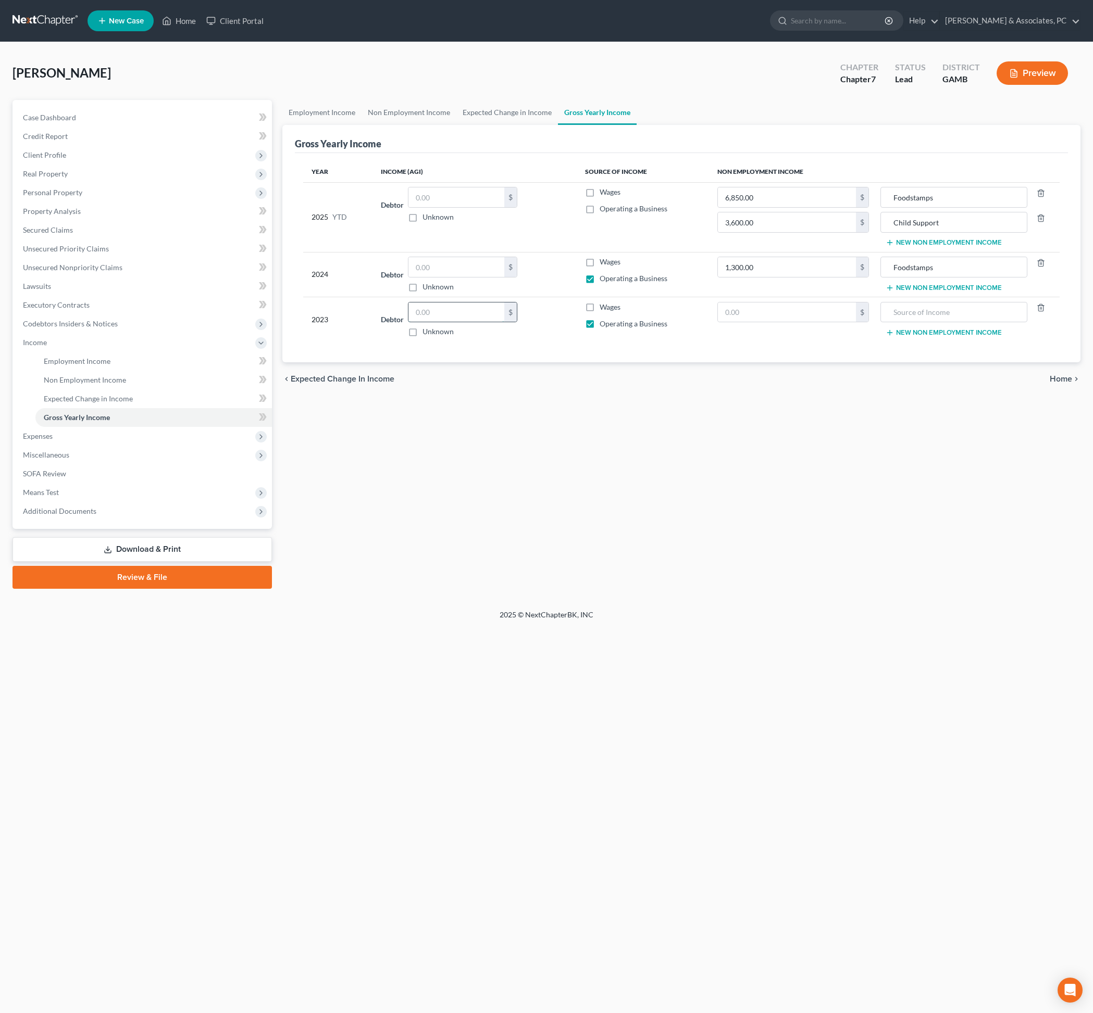
click at [479, 322] on input "text" at bounding box center [456, 313] width 96 height 20
type input "15,000"
click at [687, 396] on div "chevron_left Expected Change in Income Home chevron_right" at bounding box center [681, 378] width 798 height 33
click at [599, 284] on label "Operating a Business" at bounding box center [633, 278] width 68 height 10
click at [604, 280] on input "Operating a Business" at bounding box center [607, 276] width 7 height 7
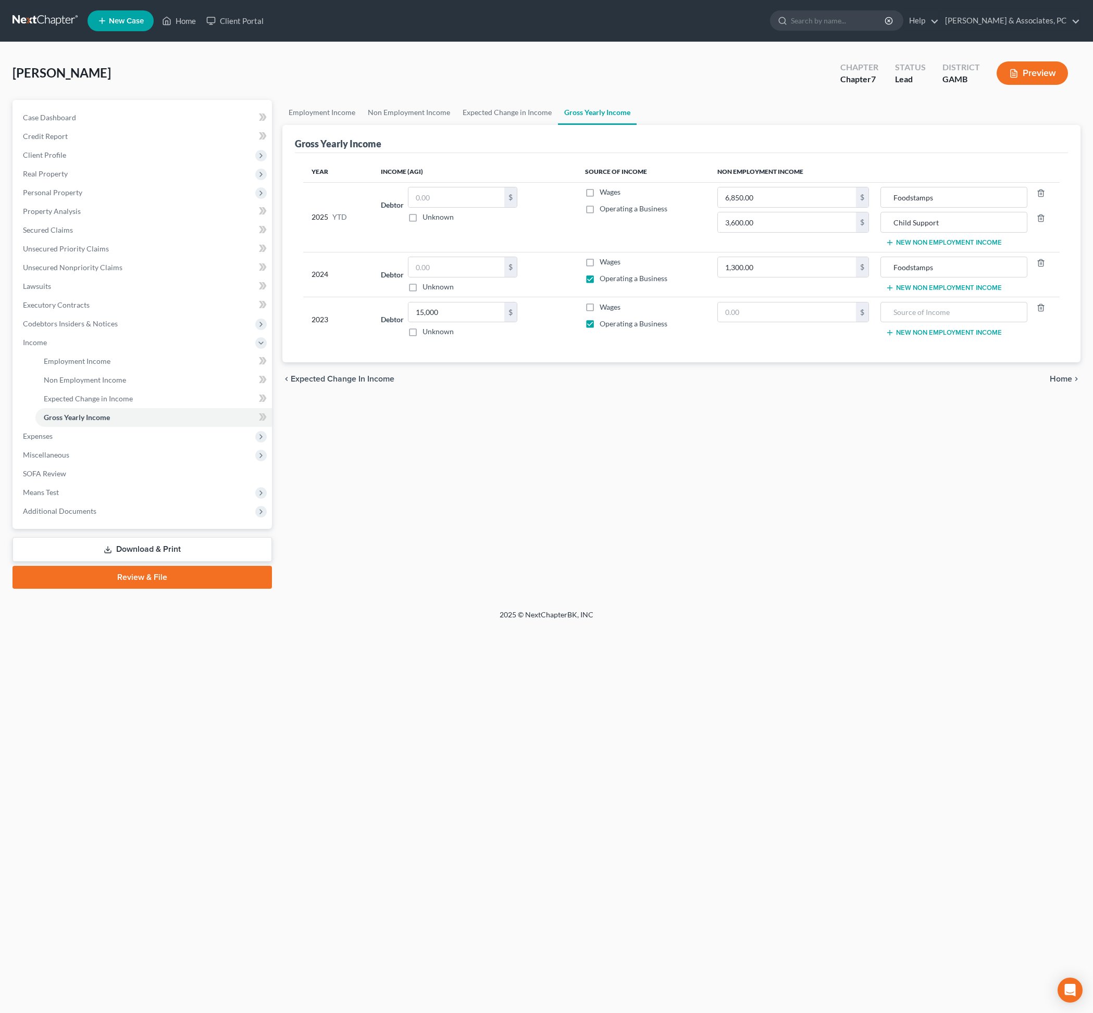
checkbox input "false"
click at [599, 312] on label "Wages" at bounding box center [609, 307] width 21 height 10
click at [604, 309] on input "Wages" at bounding box center [607, 305] width 7 height 7
checkbox input "true"
click at [599, 329] on label "Operating a Business" at bounding box center [633, 324] width 68 height 10
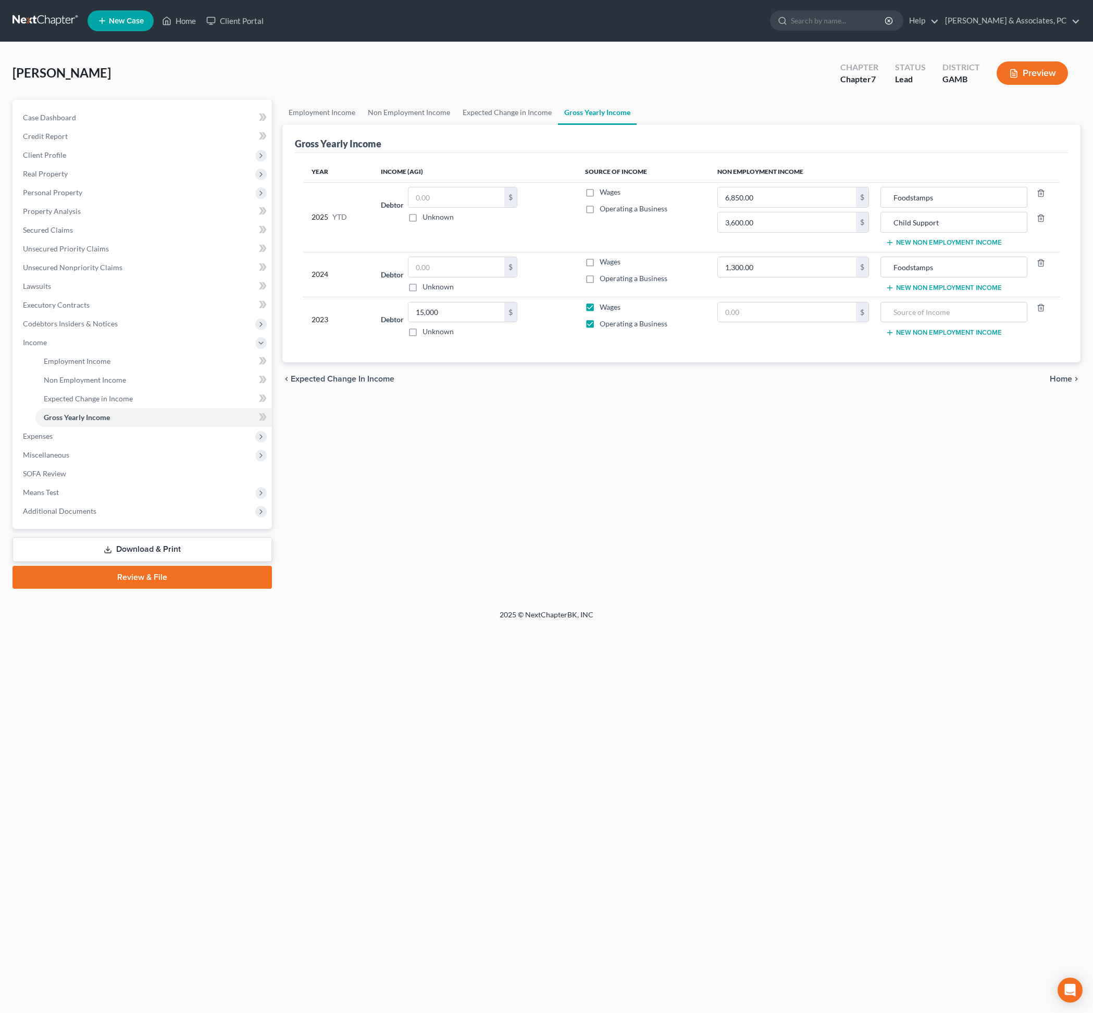
click at [604, 325] on input "Operating a Business" at bounding box center [607, 322] width 7 height 7
checkbox input "false"
click at [58, 234] on span "Secured Claims" at bounding box center [48, 229] width 50 height 9
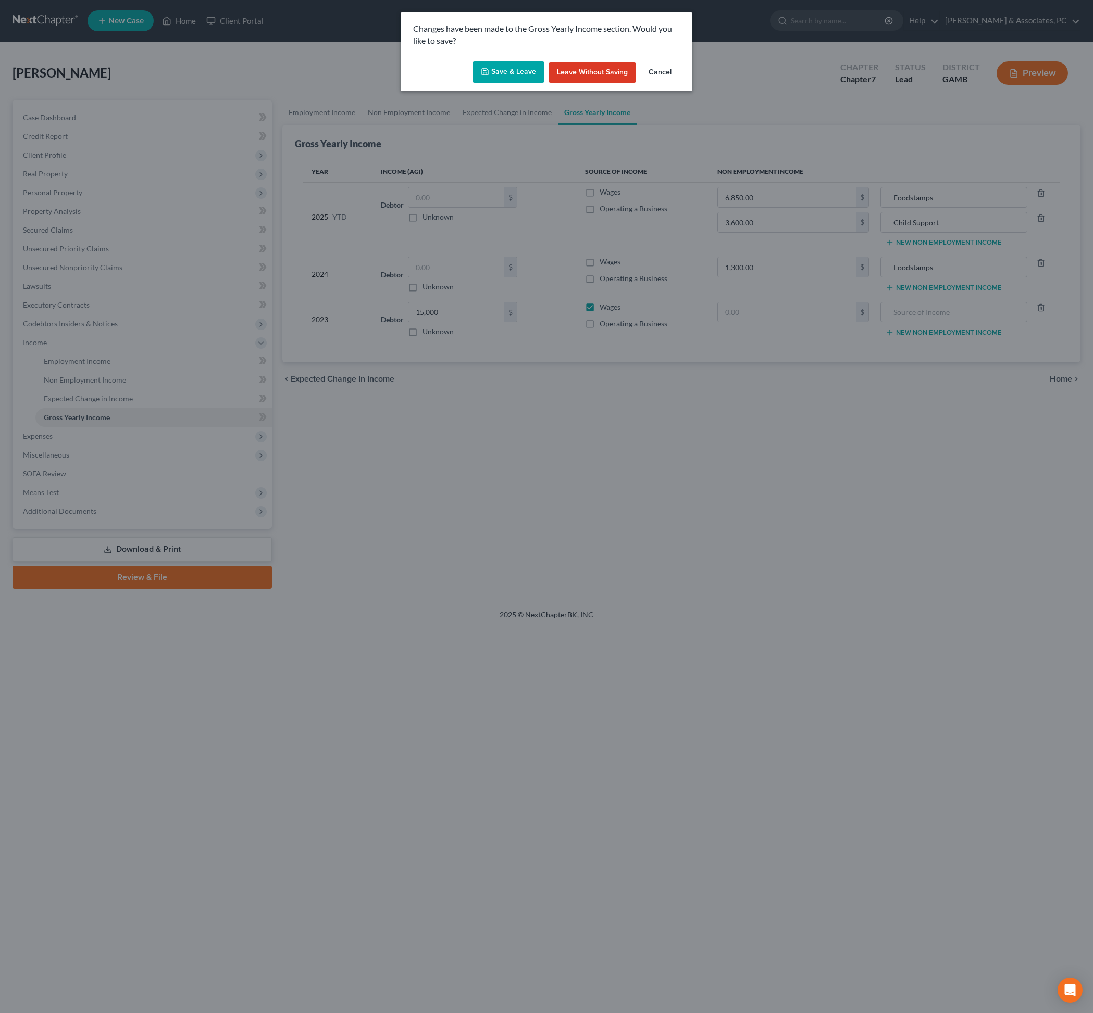
click at [504, 72] on button "Save & Leave" at bounding box center [508, 72] width 72 height 22
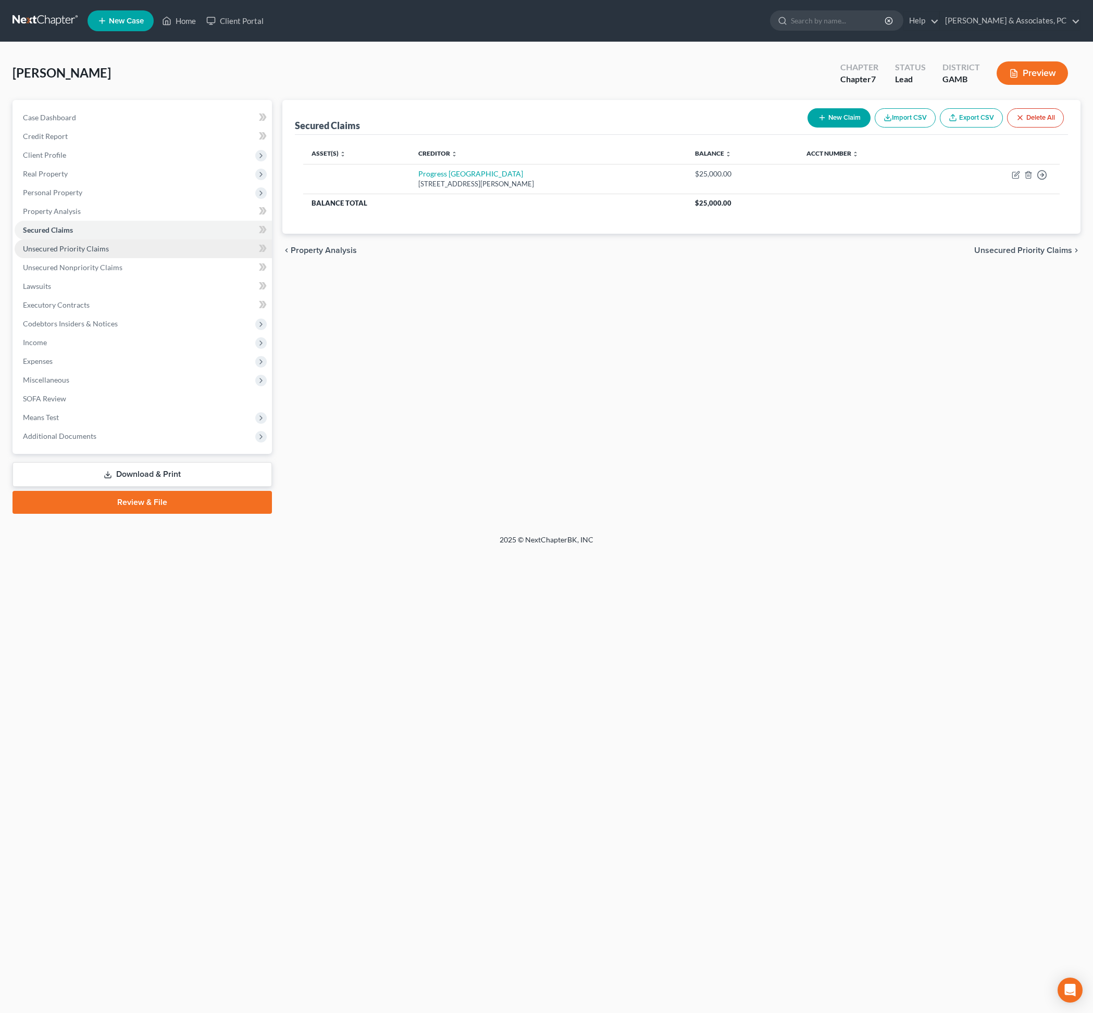
click at [101, 253] on span "Unsecured Priority Claims" at bounding box center [66, 248] width 86 height 9
